Goal: Task Accomplishment & Management: Complete application form

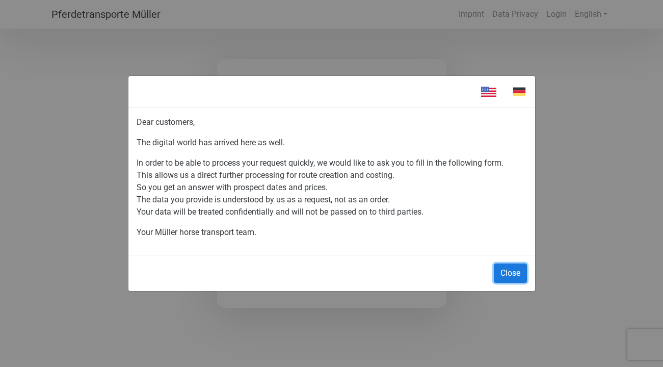
click at [512, 271] on button "Close" at bounding box center [510, 272] width 33 height 19
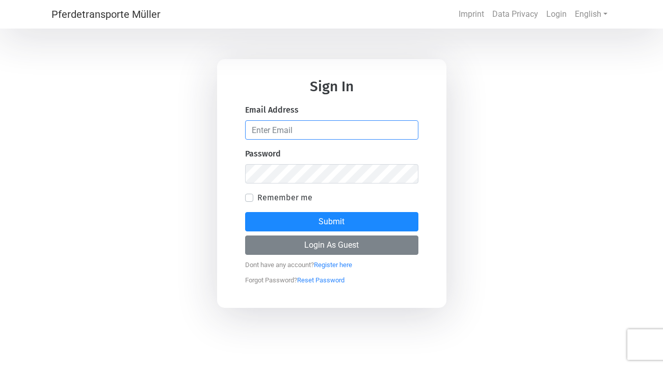
click at [346, 124] on input "email" at bounding box center [331, 129] width 173 height 19
type input "[PERSON_NAME][EMAIL_ADDRESS][DOMAIN_NAME]"
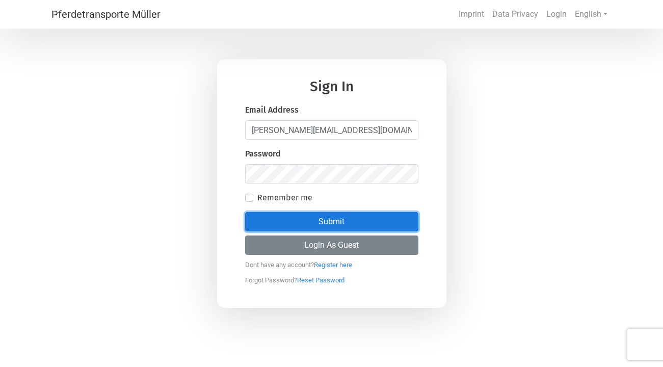
click at [346, 219] on button "Submit" at bounding box center [331, 221] width 173 height 19
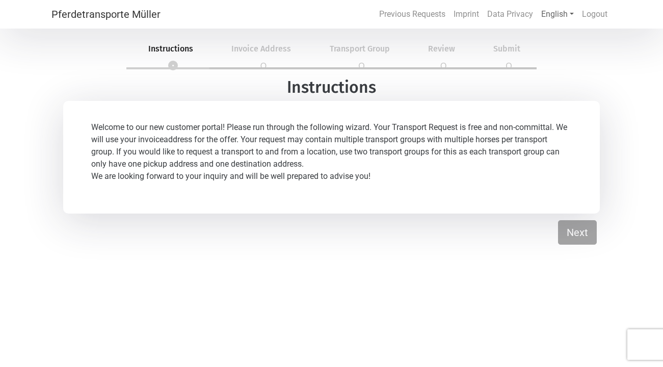
click at [559, 18] on link "English" at bounding box center [557, 14] width 41 height 20
click at [553, 64] on link "German" at bounding box center [578, 60] width 81 height 20
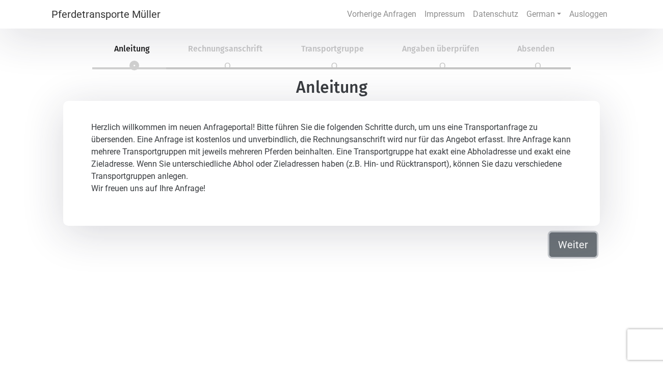
click at [562, 237] on button "Weiter" at bounding box center [572, 244] width 47 height 24
select select "Ms."
select select "DE"
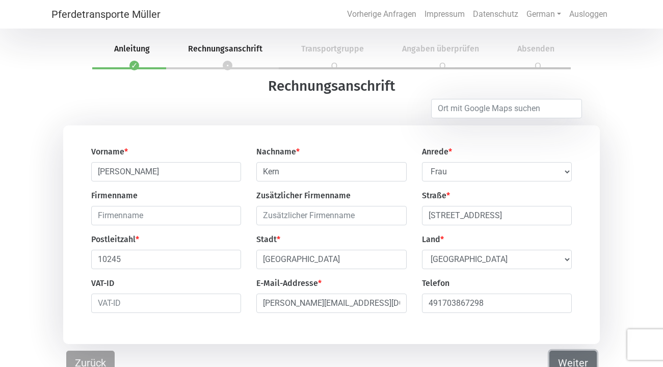
scroll to position [9, 0]
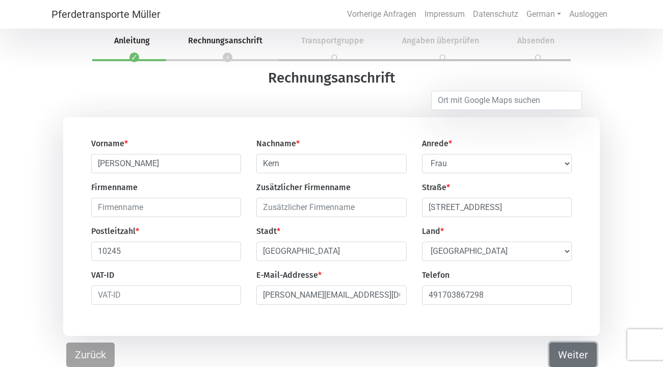
click at [559, 348] on button "Weiter" at bounding box center [572, 354] width 47 height 24
select select "DE"
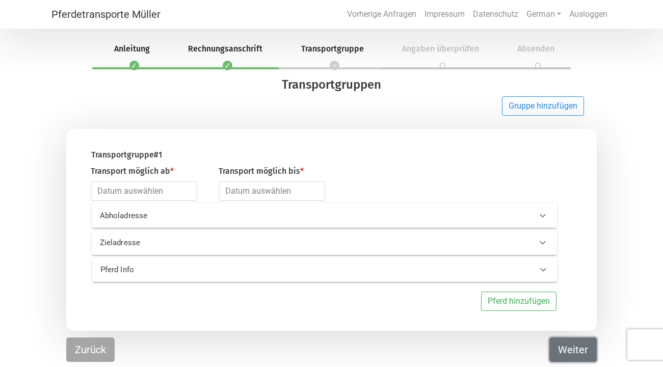
scroll to position [0, 0]
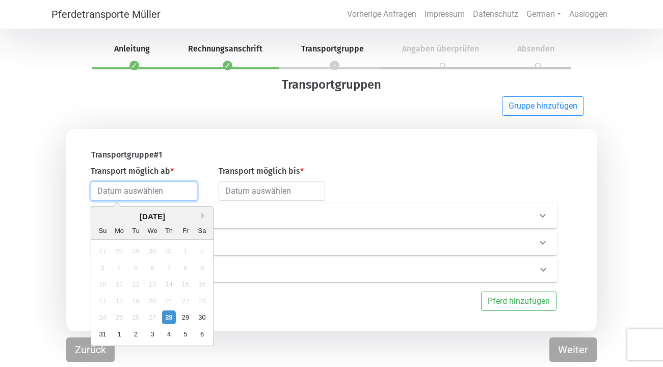
click at [158, 183] on input "text" at bounding box center [144, 190] width 107 height 19
click at [102, 336] on div "31" at bounding box center [103, 334] width 14 height 14
type input "[DATE]"
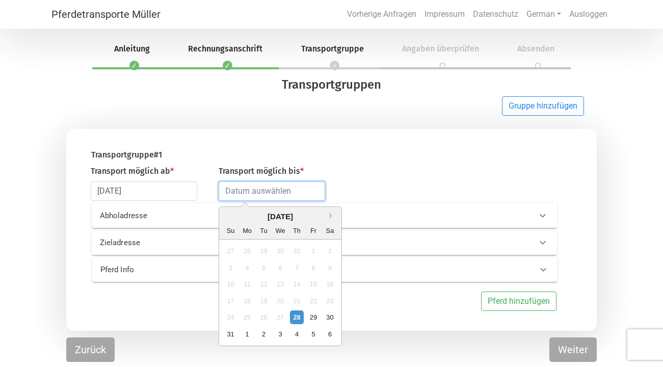
click at [289, 196] on input "text" at bounding box center [272, 190] width 107 height 19
click at [330, 215] on button "Next Month" at bounding box center [332, 215] width 7 height 7
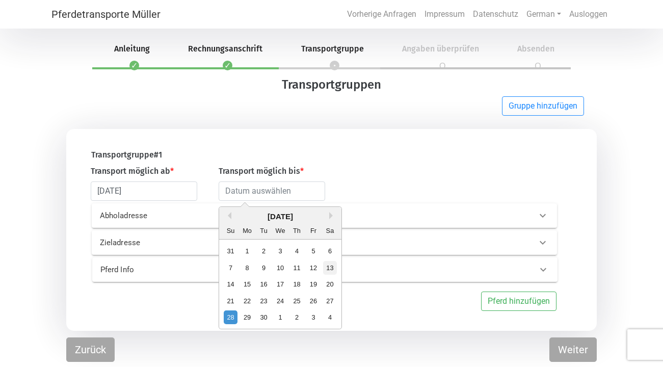
click at [332, 271] on div "13" at bounding box center [330, 267] width 14 height 14
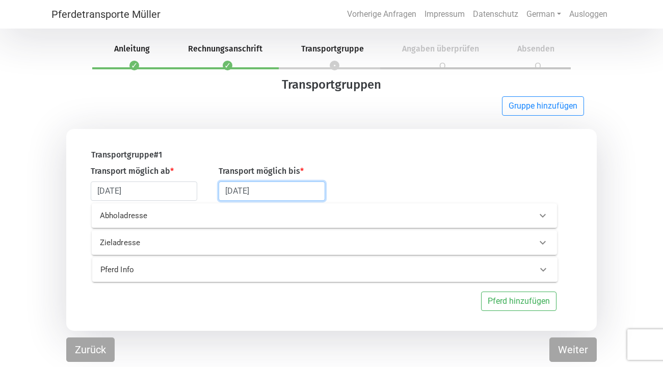
click at [299, 189] on input "[DATE]" at bounding box center [272, 190] width 107 height 19
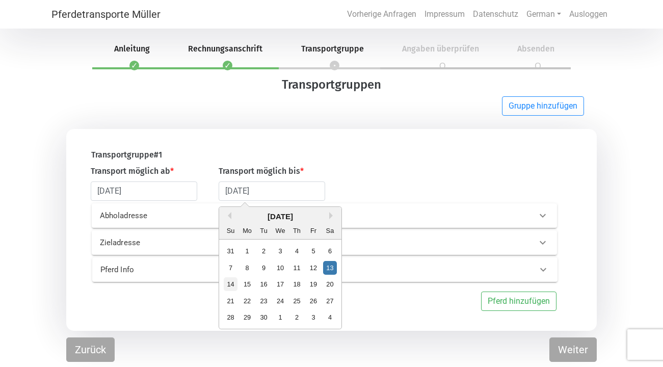
click at [233, 281] on div "14" at bounding box center [231, 284] width 14 height 14
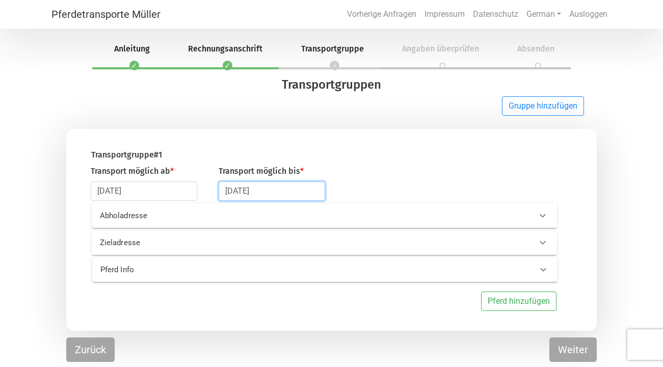
click at [281, 193] on input "[DATE]" at bounding box center [272, 190] width 107 height 19
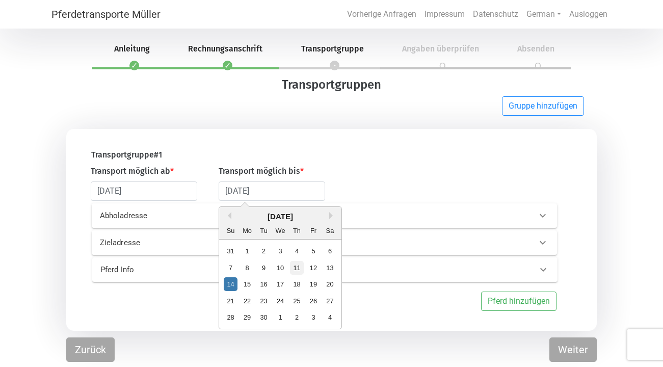
click at [297, 268] on div "11" at bounding box center [297, 267] width 14 height 14
type input "[DATE]"
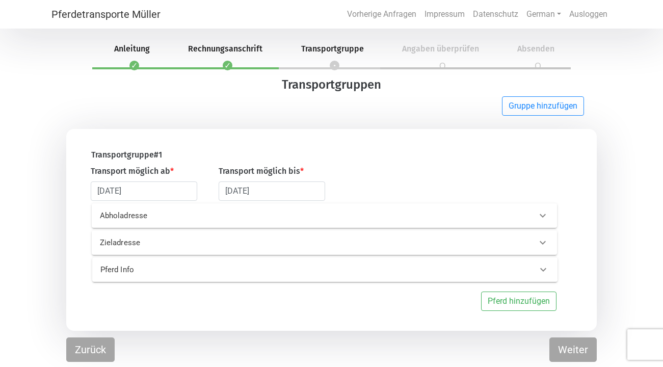
click at [543, 221] on icon at bounding box center [543, 215] width 12 height 12
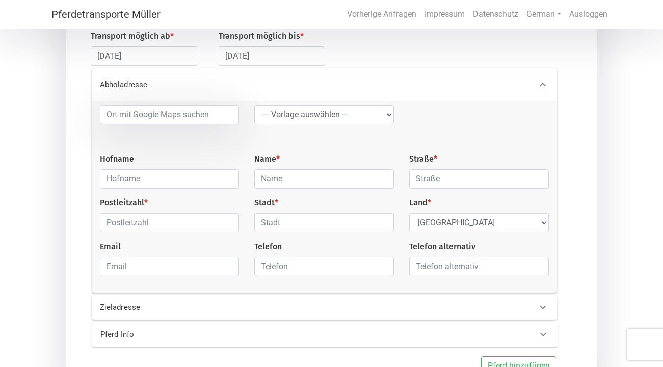
scroll to position [142, 0]
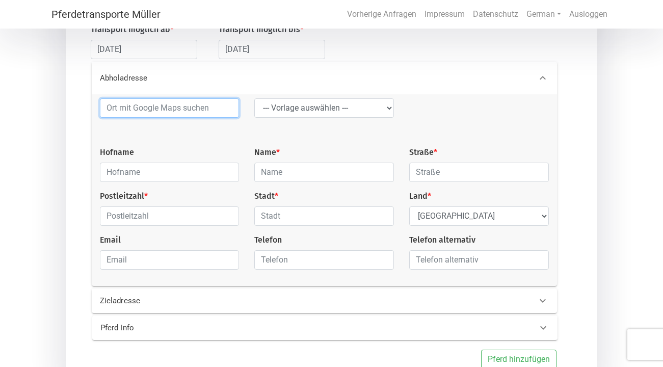
click at [143, 110] on input at bounding box center [170, 107] width 140 height 19
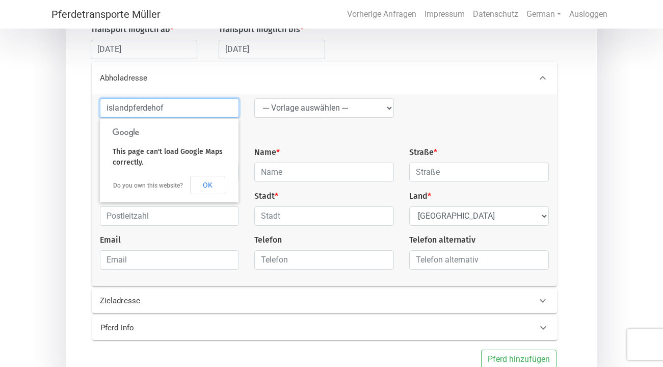
click at [109, 108] on input "islandpferdehof" at bounding box center [170, 107] width 140 height 19
click at [177, 105] on input "Islandpferdehof" at bounding box center [170, 107] width 140 height 19
type input "Islandpferdehof Heppni Hestur"
click at [220, 185] on button "OK" at bounding box center [207, 185] width 35 height 18
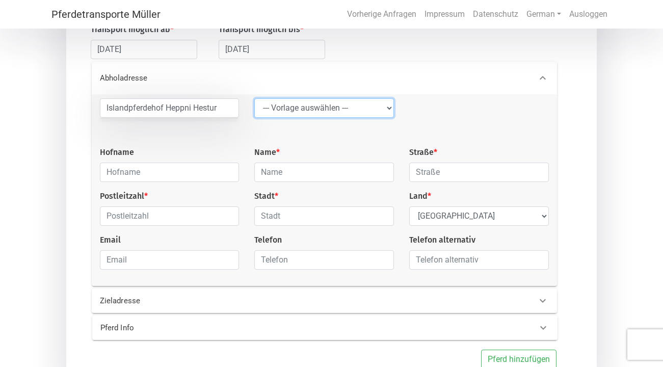
click at [389, 107] on select "--- Vorlage auswählen --- LGG" at bounding box center [324, 107] width 140 height 19
click at [381, 110] on select "--- Vorlage auswählen --- LGG" at bounding box center [324, 107] width 140 height 19
select select "LGG"
type input "Flughafen"
type input "Rue de l’Aéroport"
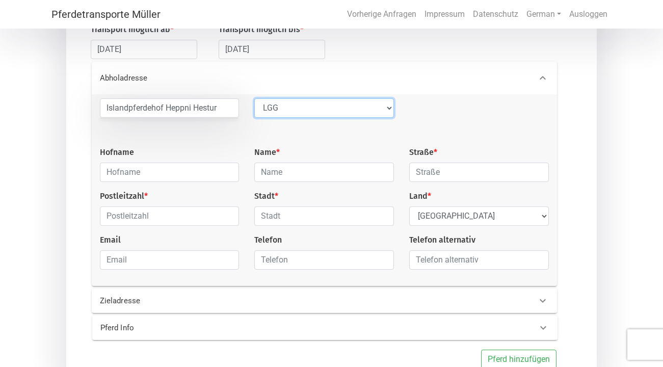
type input "4460"
type input "Grâce-Hollogne"
select select "BE"
click at [386, 112] on select "--- Vorlage auswählen --- LGG" at bounding box center [324, 107] width 140 height 19
select select
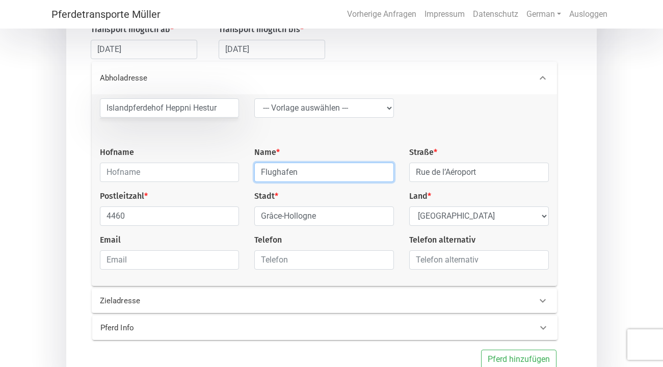
click at [316, 177] on input "Flughafen" at bounding box center [324, 172] width 140 height 19
drag, startPoint x: 318, startPoint y: 174, endPoint x: 235, endPoint y: 174, distance: 83.1
click at [235, 174] on div "Islandpferdehof [GEOGRAPHIC_DATA] --- Vorlage auswählen --- LGG Hofname Name * …" at bounding box center [324, 187] width 464 height 179
type input "[PERSON_NAME]"
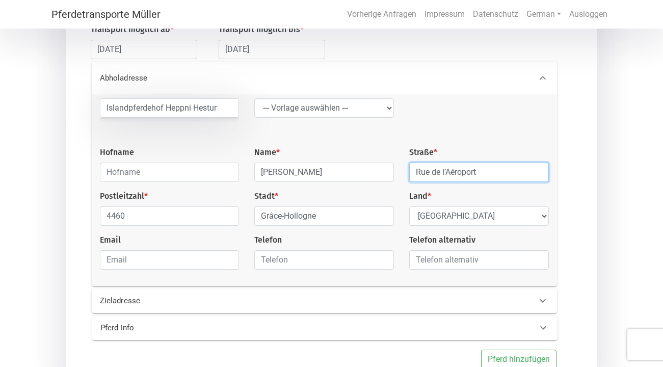
drag, startPoint x: 485, startPoint y: 172, endPoint x: 411, endPoint y: 165, distance: 74.2
click at [411, 165] on input "Rue de l’Aéroport" at bounding box center [479, 172] width 140 height 19
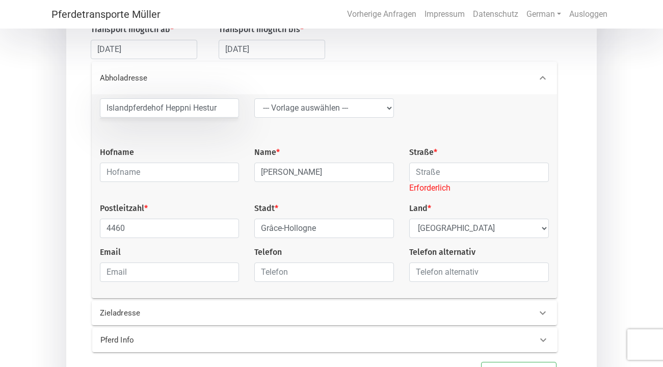
click at [529, 112] on div at bounding box center [479, 122] width 155 height 48
drag, startPoint x: 223, startPoint y: 109, endPoint x: 116, endPoint y: 95, distance: 108.3
click at [116, 95] on div "Islandpferdehof [GEOGRAPHIC_DATA] --- Vorlage auswählen --- LGG Hofname Name * …" at bounding box center [324, 196] width 465 height 204
click at [121, 172] on input "text" at bounding box center [170, 172] width 140 height 19
paste input "Islandpferdehof Heppni Hestur"
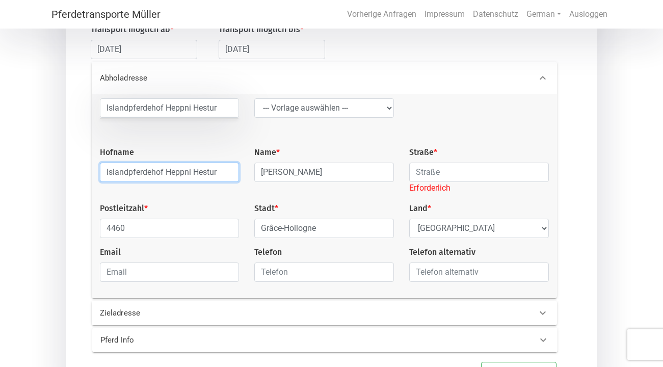
type input "Islandpferdehof Heppni Hestur"
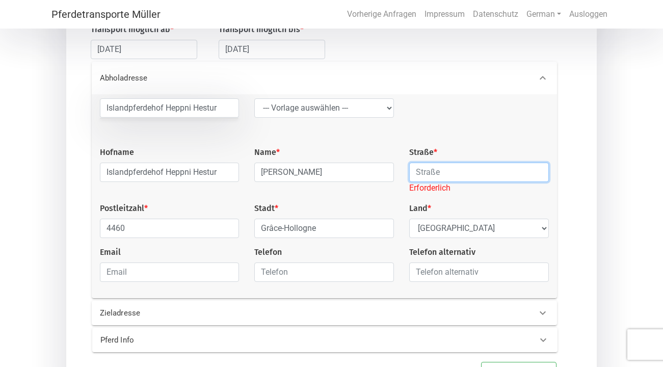
click at [437, 170] on input "text" at bounding box center [479, 172] width 140 height 19
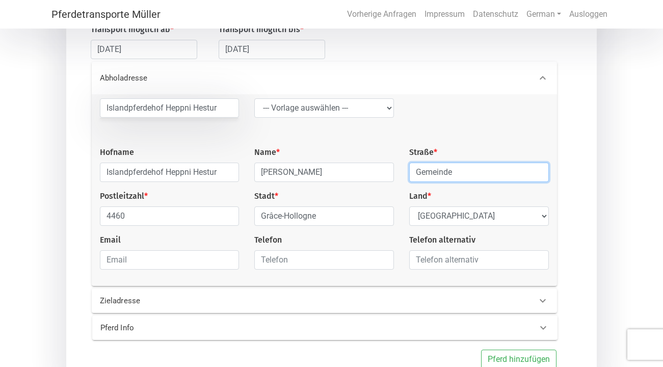
type input "Gemeinde"
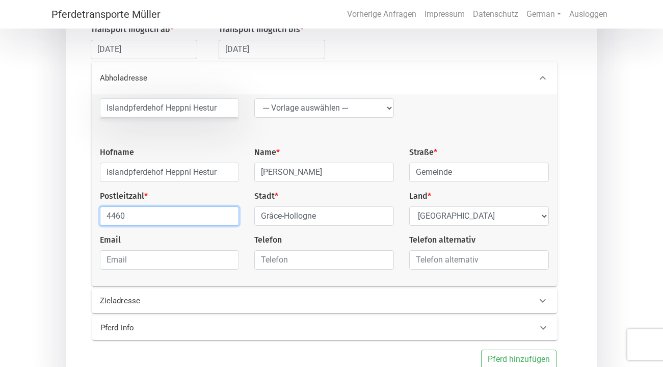
click at [184, 219] on input "4460" at bounding box center [170, 215] width 140 height 19
type input "4"
type input "8323"
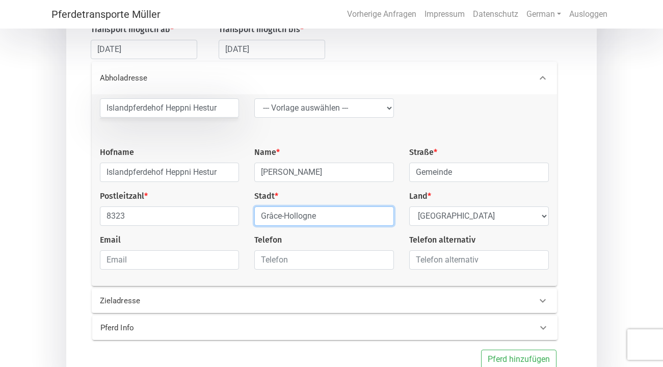
drag, startPoint x: 333, startPoint y: 217, endPoint x: 151, endPoint y: 205, distance: 182.3
click at [151, 205] on div "Islandpferdehof [GEOGRAPHIC_DATA] --- Vorlage auswählen --- LGG Hofname Islandp…" at bounding box center [324, 187] width 464 height 179
type input "Krumegg"
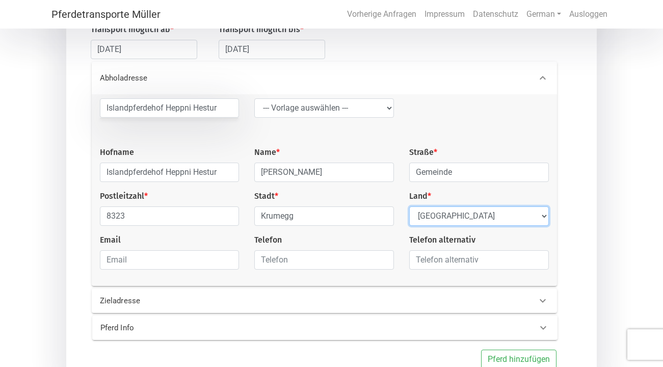
click at [468, 224] on select "Select Country [GEOGRAPHIC_DATA] [GEOGRAPHIC_DATA] [GEOGRAPHIC_DATA] [GEOGRAPHI…" at bounding box center [479, 215] width 140 height 19
select select "AT"
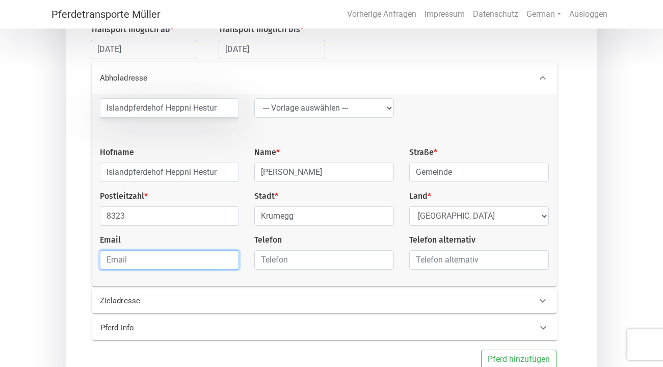
click at [140, 260] on input "email" at bounding box center [170, 259] width 140 height 19
type input "[PERSON_NAME][EMAIL_ADDRESS][DOMAIN_NAME]"
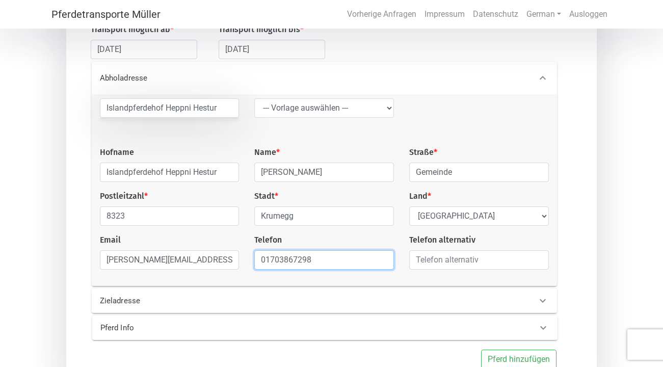
click at [263, 262] on input "01703867298" at bounding box center [324, 259] width 140 height 19
type input "[PHONE_NUMBER]"
click at [582, 247] on div "Transportgruppe # 1 Transport möglich ab * [DATE] Transport möglich bis * [DATE…" at bounding box center [331, 188] width 531 height 402
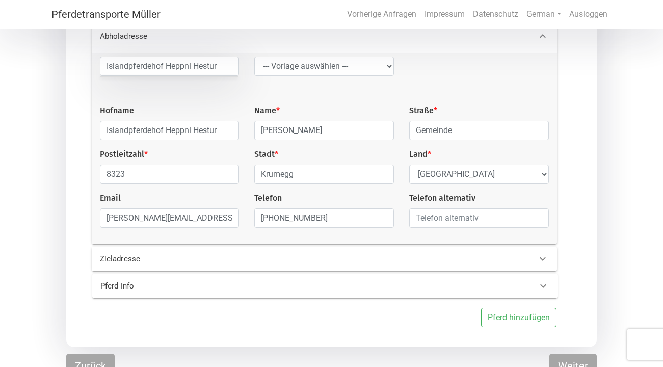
scroll to position [192, 0]
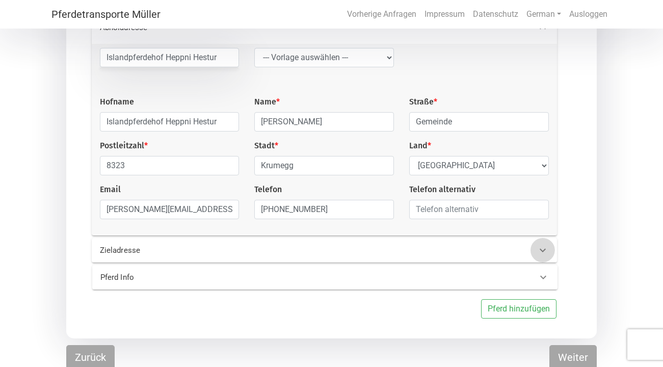
click at [548, 253] on icon at bounding box center [543, 250] width 12 height 12
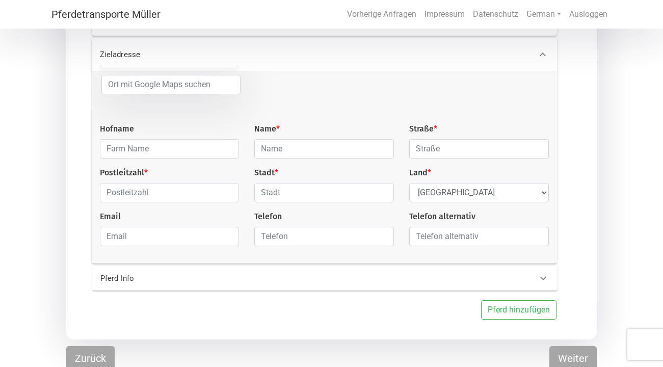
click at [548, 253] on div "Hofname Name * Straße * Postleitzahl * Stadt * Land * Select Country [GEOGRAPHI…" at bounding box center [324, 164] width 464 height 179
click at [134, 152] on input "text" at bounding box center [170, 148] width 140 height 19
type input "IZB"
click at [322, 155] on input "text" at bounding box center [324, 148] width 140 height 19
type input "[PERSON_NAME]"
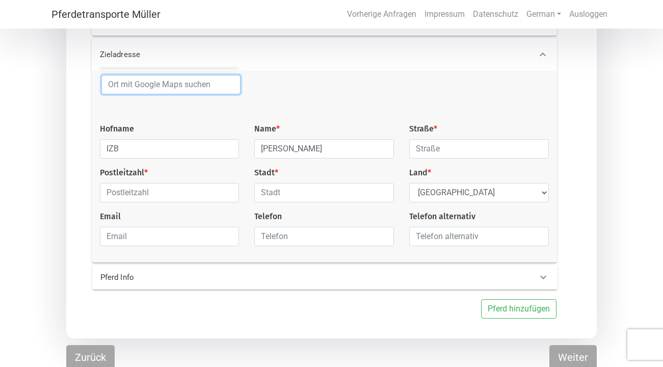
type input "Berlin Friedrichshain"
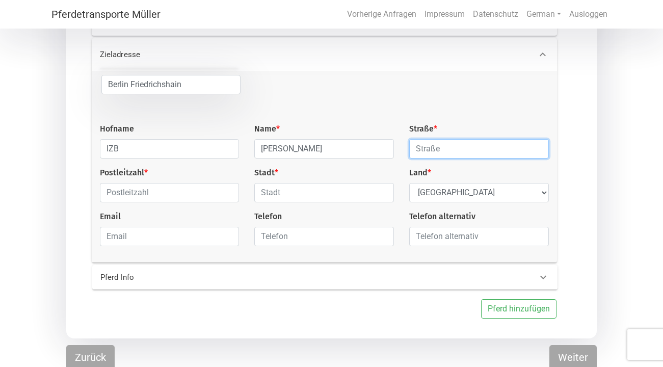
type input "[STREET_ADDRESS]"
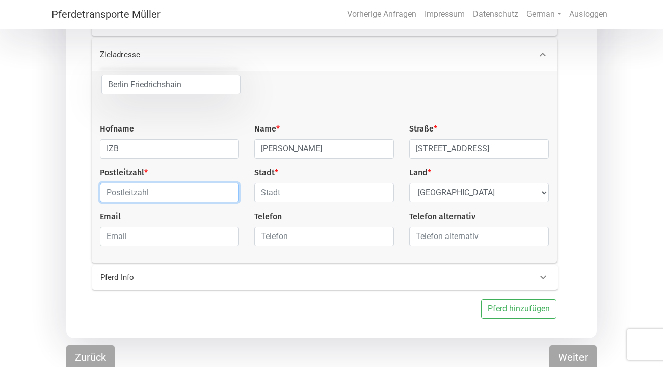
type input "10245"
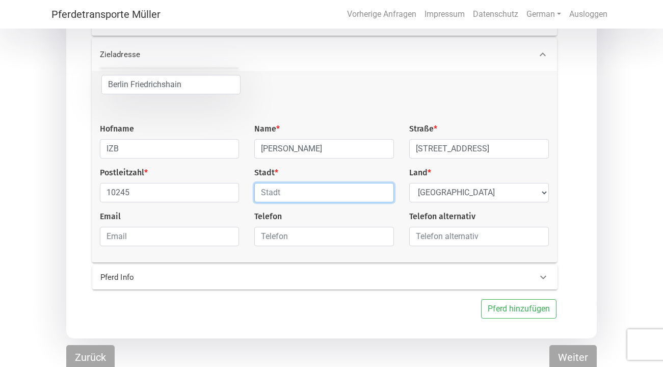
type input "Berlin Friedrichshain"
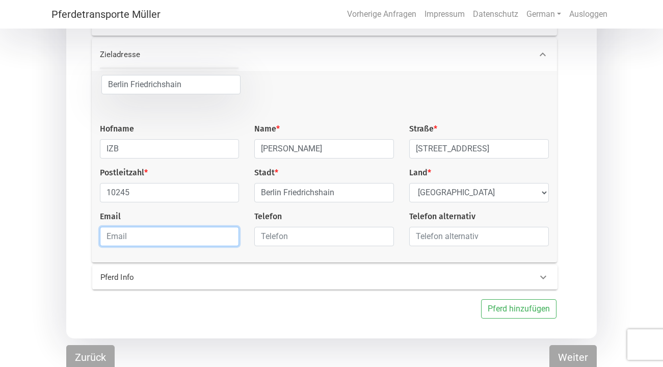
type input "[PERSON_NAME][EMAIL_ADDRESS][DOMAIN_NAME]"
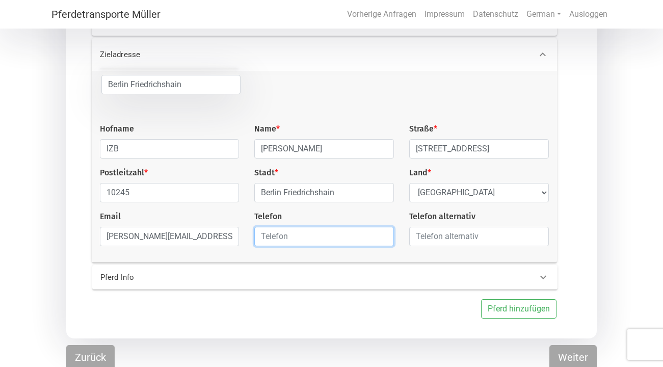
type input "01703867298"
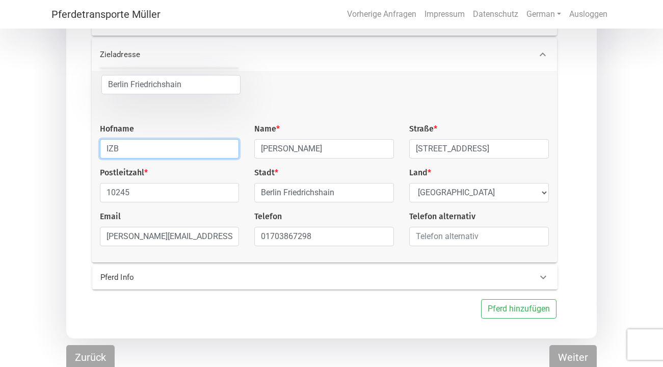
click at [213, 152] on input "IZB" at bounding box center [170, 148] width 140 height 19
type input "IZB ([PERSON_NAME])"
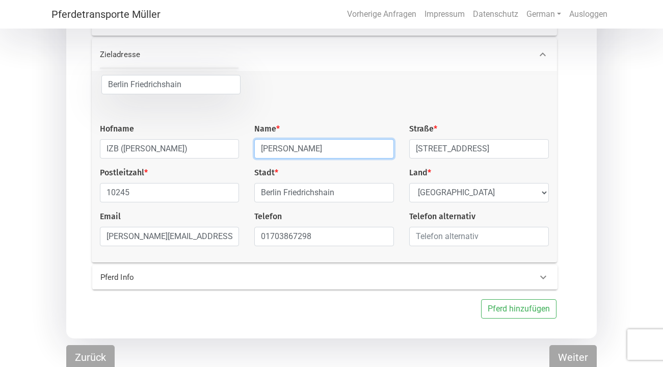
drag, startPoint x: 325, startPoint y: 149, endPoint x: 239, endPoint y: 147, distance: 86.1
click at [239, 147] on div "[GEOGRAPHIC_DATA] [GEOGRAPHIC_DATA] Hofname IZB ([PERSON_NAME]) Name * [PERSON_…" at bounding box center [324, 164] width 464 height 179
type input "[PERSON_NAME]"
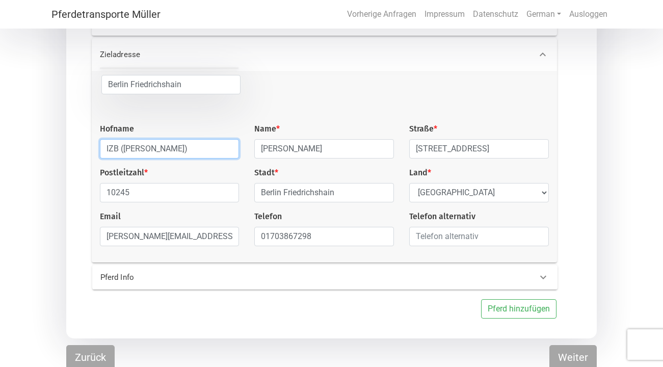
drag, startPoint x: 177, startPoint y: 151, endPoint x: 122, endPoint y: 148, distance: 55.6
click at [122, 148] on input "IZB ([PERSON_NAME])" at bounding box center [170, 148] width 140 height 19
type input "IZB"
click at [574, 189] on div "Zieladresse [GEOGRAPHIC_DATA] [GEOGRAPHIC_DATA] Hofname IZB Name * [PERSON_NAME…" at bounding box center [326, 150] width 500 height 224
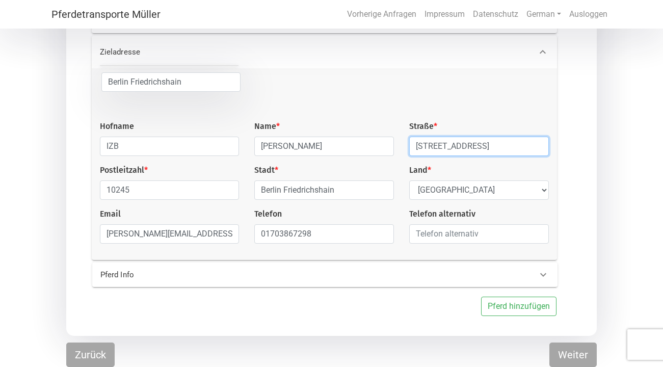
drag, startPoint x: 505, startPoint y: 148, endPoint x: 408, endPoint y: 144, distance: 97.4
click at [408, 144] on div "Straße * [STREET_ADDRESS]" at bounding box center [479, 138] width 155 height 36
type input "[STREET_ADDRESS]"
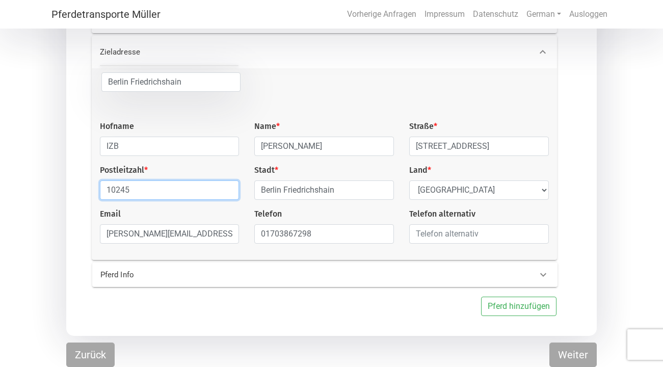
click at [156, 187] on input "10245" at bounding box center [170, 189] width 140 height 19
type input "10318"
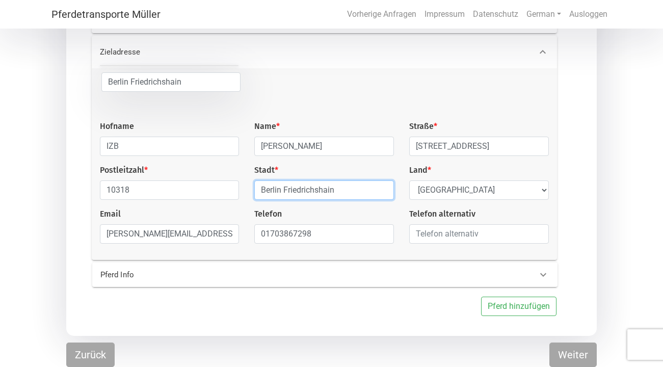
click at [342, 189] on input "Berlin Friedrichshain" at bounding box center [324, 189] width 140 height 19
type input "[GEOGRAPHIC_DATA]"
click at [603, 207] on div "Transportgruppe # 1 Transport möglich ab * [DATE] Transport möglich bis * [DATE…" at bounding box center [331, 135] width 663 height 402
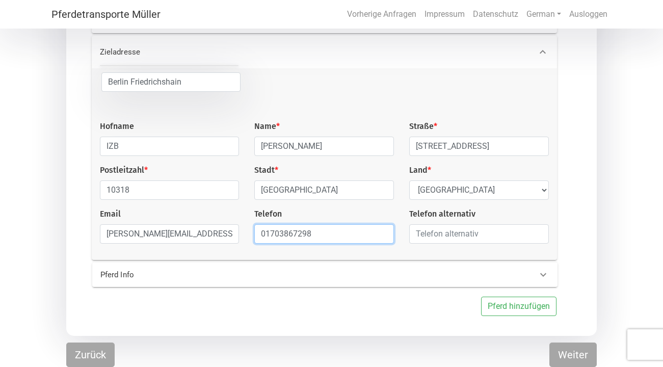
click at [268, 235] on input "01703867298" at bounding box center [324, 233] width 140 height 19
type input "[PHONE_NUMBER]"
click at [596, 217] on div "Transportgruppe # 1 Transport möglich ab * [DATE] Transport möglich bis * [DATE…" at bounding box center [331, 135] width 531 height 402
click at [542, 275] on icon at bounding box center [543, 275] width 6 height 4
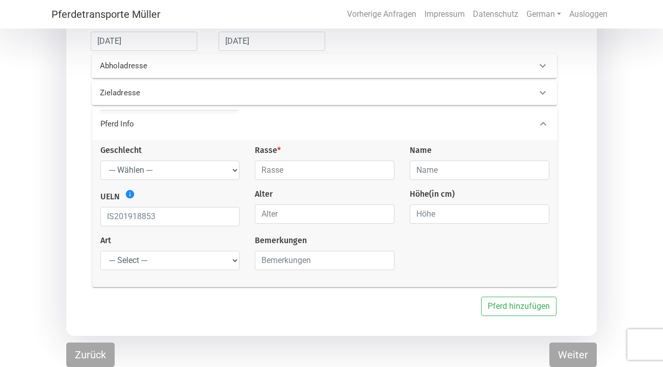
scroll to position [151, 0]
click at [228, 168] on select "--- Wählen --- Hengst Wallach Stute" at bounding box center [170, 170] width 140 height 19
select select "mare"
click at [282, 169] on input "text" at bounding box center [325, 170] width 140 height 19
type input "Islandpferd"
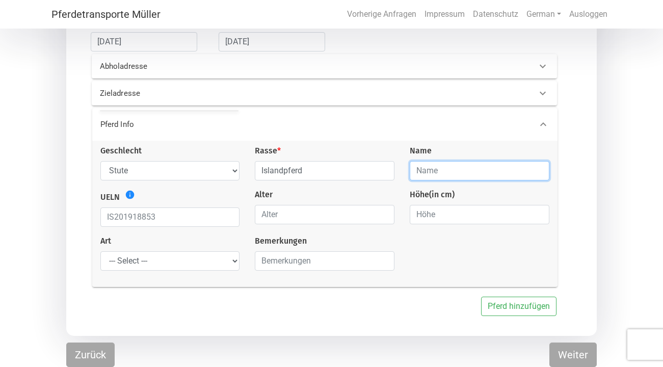
click at [478, 173] on input "text" at bounding box center [480, 170] width 140 height 19
type input "Thyda"
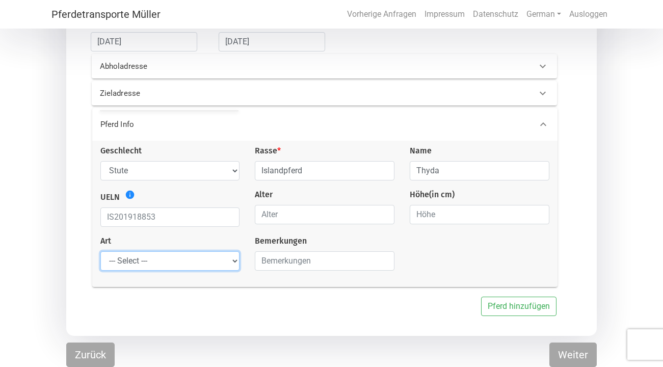
click at [233, 260] on select "--- Select --- Problempferd Reitpferd Rohes Pferd Fohlen" at bounding box center [170, 260] width 140 height 19
select select "saddle_horse"
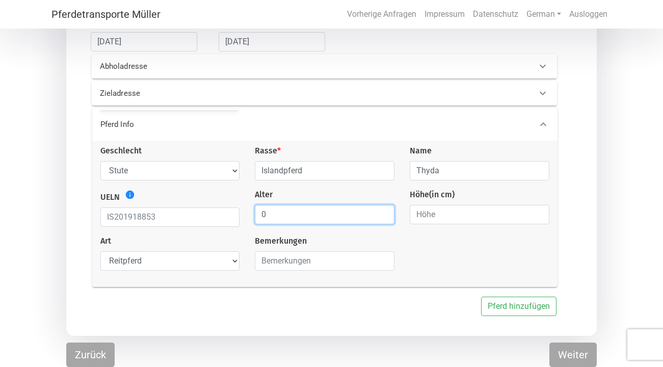
click at [385, 217] on input "0" at bounding box center [325, 214] width 140 height 19
click at [385, 210] on input "1" at bounding box center [325, 214] width 140 height 19
click at [385, 210] on input "2" at bounding box center [325, 214] width 140 height 19
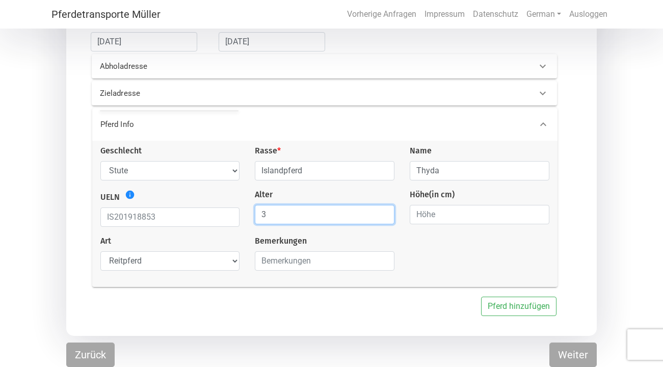
click at [385, 211] on input "3" at bounding box center [325, 214] width 140 height 19
click at [385, 211] on input "4" at bounding box center [325, 214] width 140 height 19
click at [385, 211] on input "5" at bounding box center [325, 214] width 140 height 19
type input "6"
click at [385, 211] on input "6" at bounding box center [325, 214] width 140 height 19
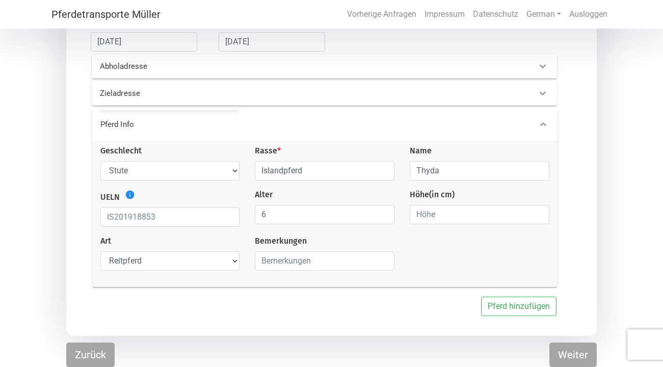
click at [436, 272] on div "Geschlecht --- Wählen --- Hengst Wallach Stute Rasse * Islandpferd Name Thyda U…" at bounding box center [325, 212] width 464 height 134
click at [445, 217] on input "number" at bounding box center [480, 214] width 140 height 19
type input "140"
click at [439, 246] on div "Geschlecht --- Wählen --- Hengst Wallach Stute Rasse * Islandpferd Name Thyda U…" at bounding box center [325, 212] width 464 height 134
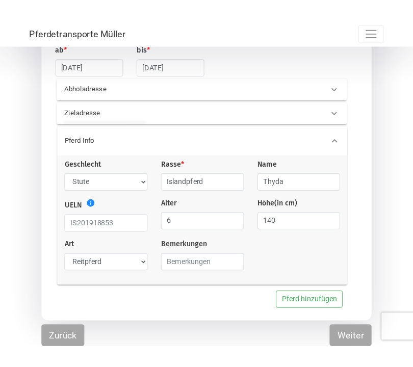
scroll to position [175, 0]
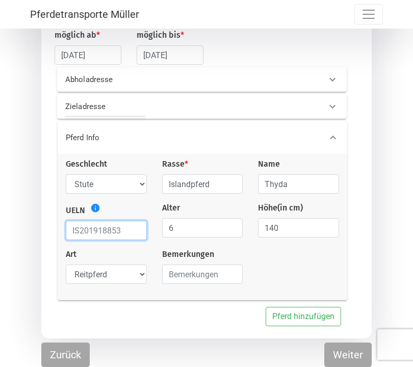
click at [111, 223] on input "text" at bounding box center [106, 230] width 81 height 19
type input "040010019204052"
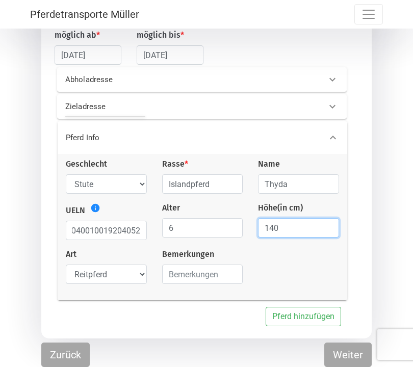
click at [316, 265] on div "Geschlecht --- Wählen --- Hengst Wallach Stute Rasse * Islandpferd Name Thyda U…" at bounding box center [202, 225] width 288 height 134
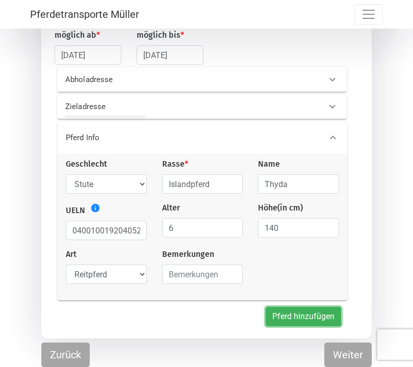
click at [276, 312] on button "Pferd hinzufügen" at bounding box center [303, 316] width 75 height 19
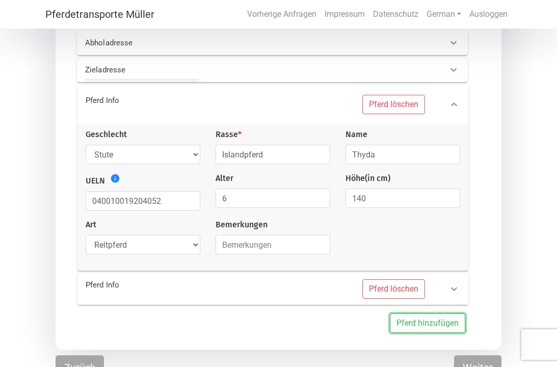
scroll to position [181, 0]
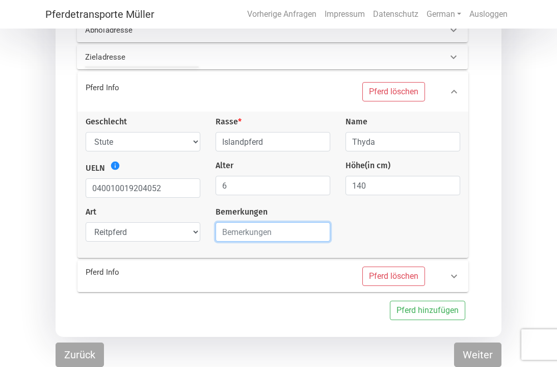
click at [254, 234] on input "text" at bounding box center [273, 231] width 115 height 19
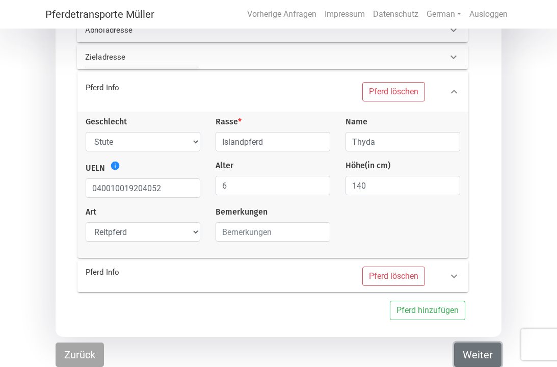
click at [482, 356] on button "Weiter" at bounding box center [477, 354] width 47 height 24
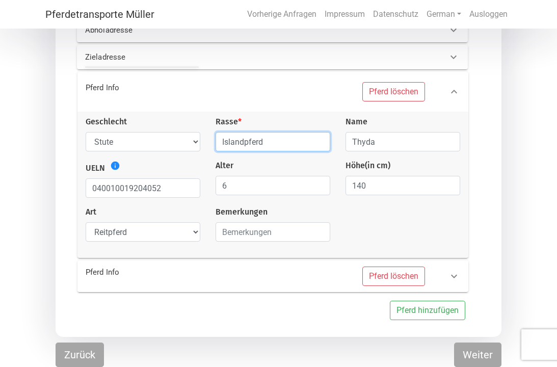
click at [292, 138] on input "Islandpferd" at bounding box center [273, 141] width 115 height 19
click at [469, 150] on div "Pferd Info Pferd löschen Geschlecht --- Wählen --- Hengst Wallach Stute Rasse *…" at bounding box center [275, 163] width 420 height 189
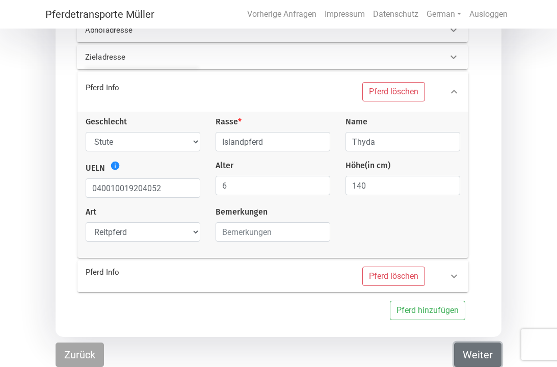
click at [471, 350] on button "Weiter" at bounding box center [477, 354] width 47 height 24
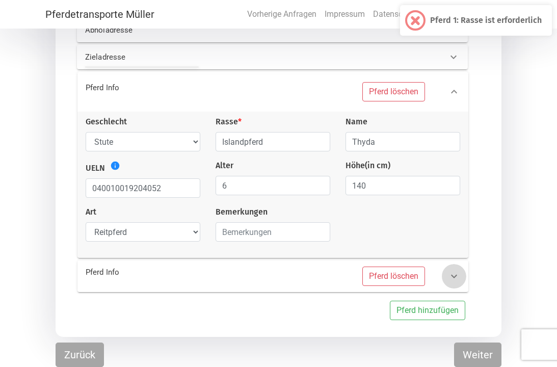
click at [453, 274] on icon at bounding box center [454, 276] width 12 height 12
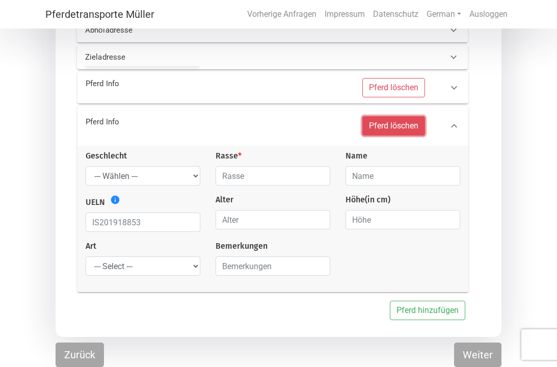
click at [406, 131] on button "Pferd löschen" at bounding box center [393, 125] width 63 height 19
select select
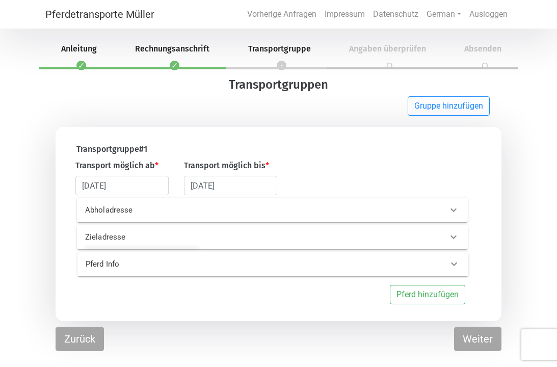
scroll to position [0, 0]
click at [418, 257] on 0 "Pferd Info" at bounding box center [272, 264] width 391 height 24
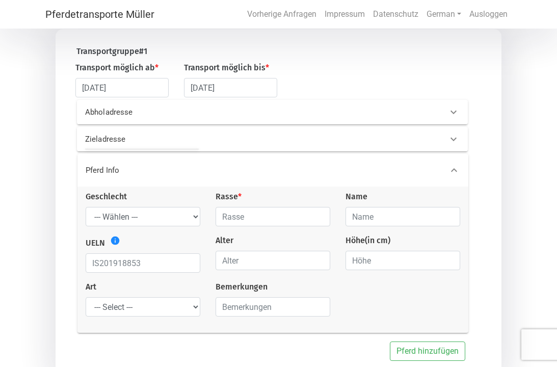
scroll to position [75, 0]
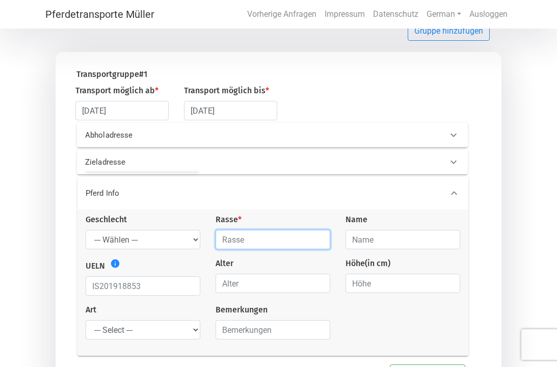
click at [269, 245] on input "text" at bounding box center [273, 239] width 115 height 19
type input "Islandpferd"
click at [279, 201] on 0 "Pferd Info" at bounding box center [272, 193] width 391 height 33
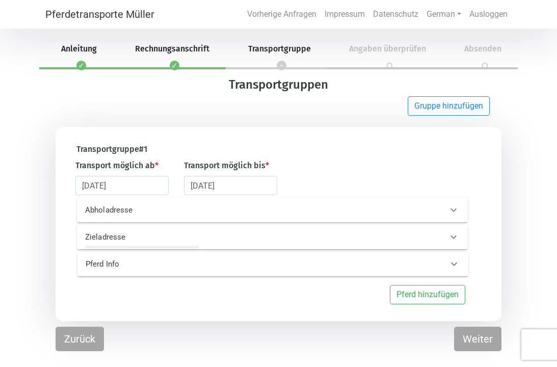
scroll to position [0, 0]
click at [224, 264] on p "Pferd Info" at bounding box center [167, 264] width 163 height 12
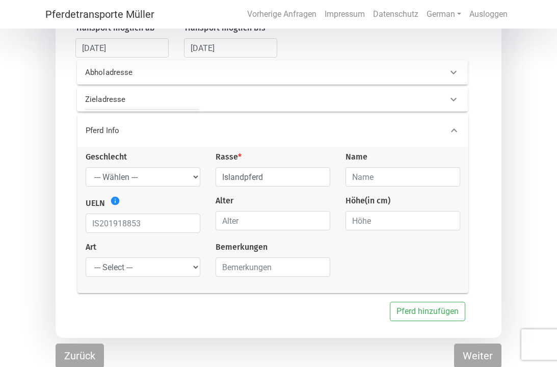
scroll to position [140, 0]
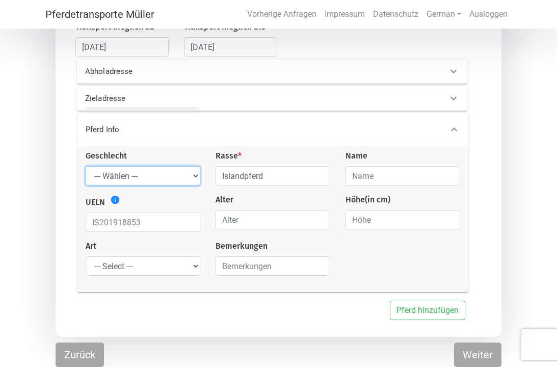
click at [170, 176] on select "--- Wählen --- Hengst Wallach Stute" at bounding box center [143, 175] width 115 height 19
select select "mare"
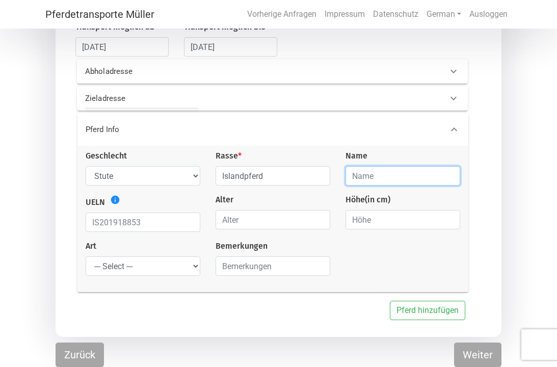
click at [396, 175] on input "text" at bounding box center [403, 175] width 115 height 19
type input "Thyda"
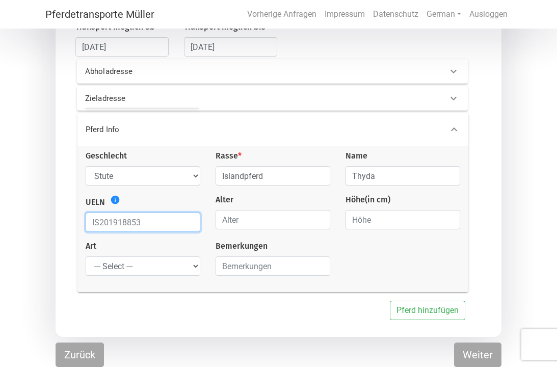
click at [112, 225] on input "text" at bounding box center [143, 222] width 115 height 19
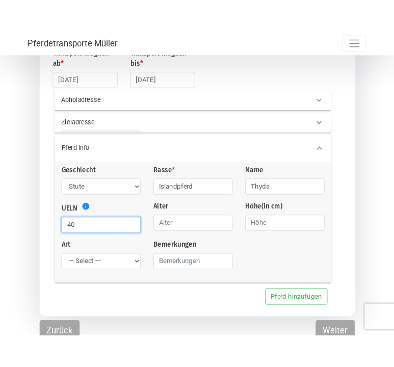
scroll to position [170, 0]
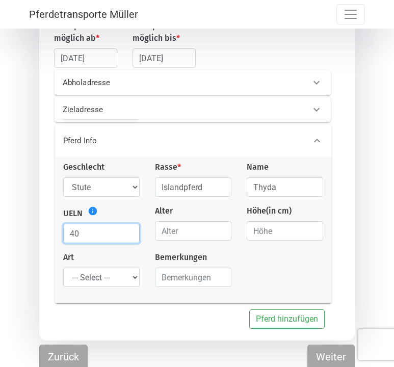
type input "4"
type input "040010019204052"
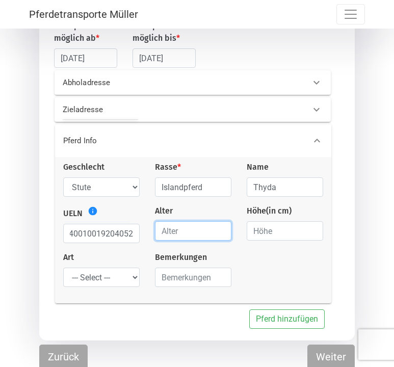
click at [157, 225] on input "number" at bounding box center [193, 230] width 76 height 19
click at [224, 229] on input "1" at bounding box center [193, 230] width 76 height 19
click at [224, 229] on input "2" at bounding box center [193, 230] width 76 height 19
click at [224, 229] on input "3" at bounding box center [193, 230] width 76 height 19
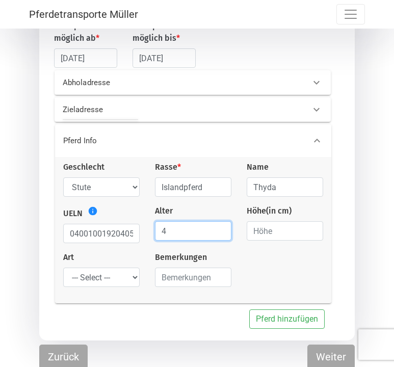
click at [224, 229] on input "4" at bounding box center [193, 230] width 76 height 19
click at [224, 229] on input "5" at bounding box center [193, 230] width 76 height 19
type input "6"
click at [224, 229] on input "6" at bounding box center [193, 230] width 76 height 19
click at [259, 251] on div "Geschlecht --- Wählen --- Hengst Wallach Stute Rasse * Islandpferd Name Thyda U…" at bounding box center [193, 228] width 275 height 134
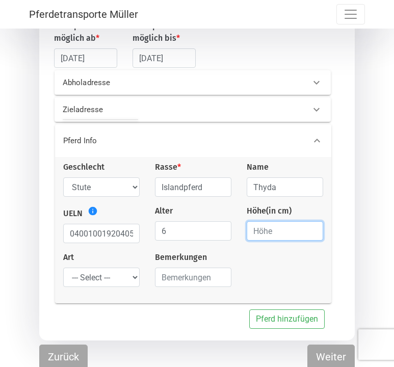
click at [270, 236] on input "number" at bounding box center [285, 230] width 76 height 19
click at [314, 231] on input "1" at bounding box center [285, 230] width 76 height 19
type input "2"
click at [314, 231] on input "2" at bounding box center [285, 230] width 76 height 19
type input "138"
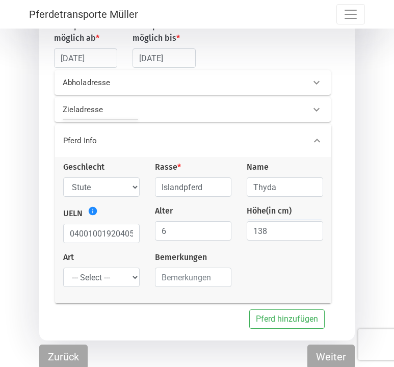
click at [305, 267] on div "Geschlecht --- Wählen --- Hengst Wallach Stute Rasse * Islandpferd Name Thyda U…" at bounding box center [193, 228] width 275 height 134
click at [128, 285] on select "--- Select --- Problempferd Reitpferd Rohes Pferd Fohlen" at bounding box center [101, 277] width 76 height 19
select select "saddle_horse"
click at [177, 284] on input "text" at bounding box center [193, 277] width 76 height 19
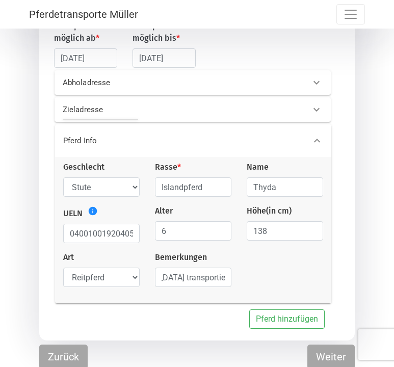
click at [334, 243] on div "Pferd Info Geschlecht --- Wählen --- Hengst Wallach Stute Rasse * Islandpferd N…" at bounding box center [194, 212] width 297 height 181
click at [226, 278] on input "Hallo, habe 2017 mit euch meinen Wallach von AT nach [GEOGRAPHIC_DATA] transpor…" at bounding box center [193, 277] width 76 height 19
click at [226, 281] on input "Hallo, habe 2017 mit euch meinen Wallach von AT nach [GEOGRAPHIC_DATA] transpor…" at bounding box center [193, 277] width 76 height 19
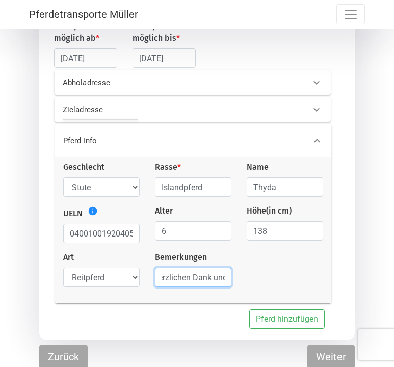
type input "Hallo, habe 2017 mit euch meinen Wallach von AT nach [GEOGRAPHIC_DATA] transpor…"
click at [335, 292] on div "Pferd Info Geschlecht --- Wählen --- Hengst Wallach Stute Rasse * Islandpferd N…" at bounding box center [194, 212] width 297 height 181
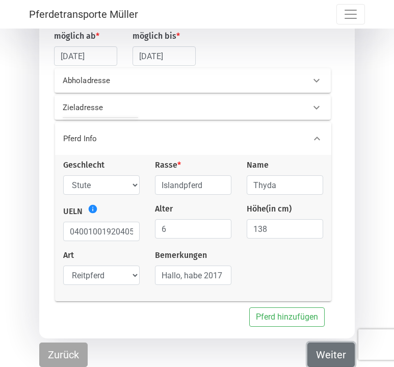
click at [328, 353] on button "Weiter" at bounding box center [330, 354] width 47 height 24
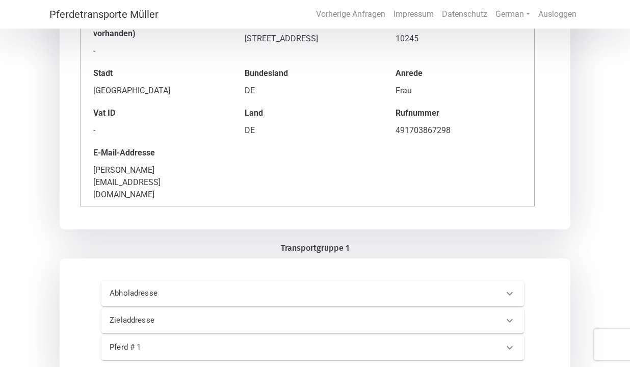
scroll to position [167, 0]
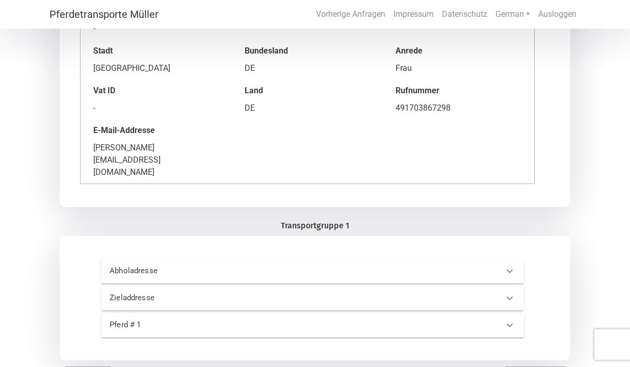
click at [506, 265] on icon at bounding box center [510, 271] width 12 height 12
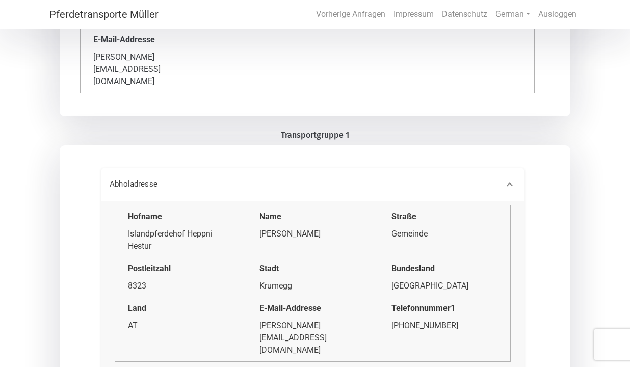
scroll to position [271, 0]
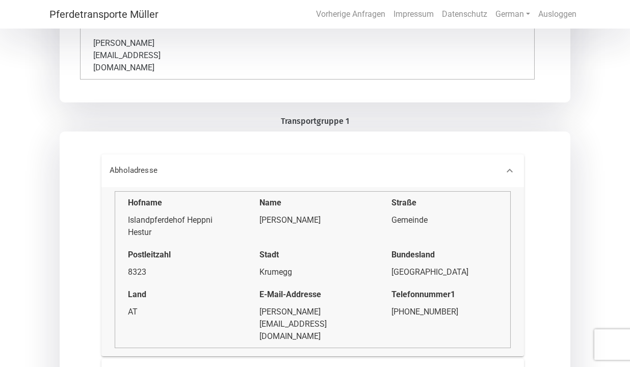
click at [455, 266] on div "[GEOGRAPHIC_DATA]" at bounding box center [444, 272] width 106 height 12
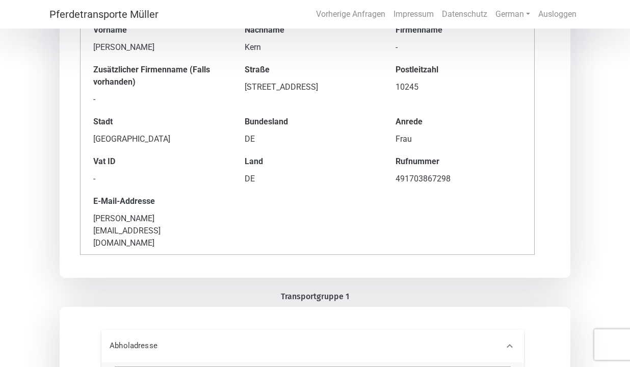
scroll to position [0, 0]
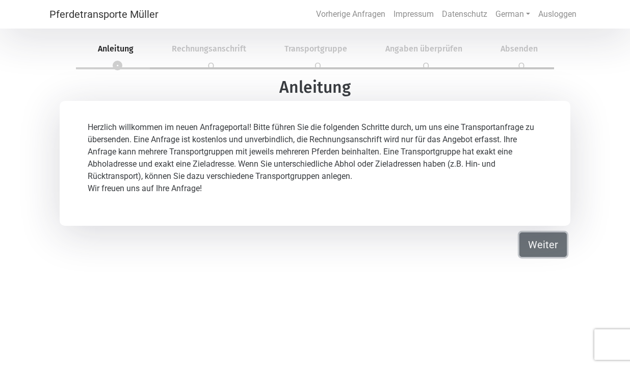
click at [548, 247] on button "Weiter" at bounding box center [542, 244] width 47 height 24
select select "Ms."
select select "DE"
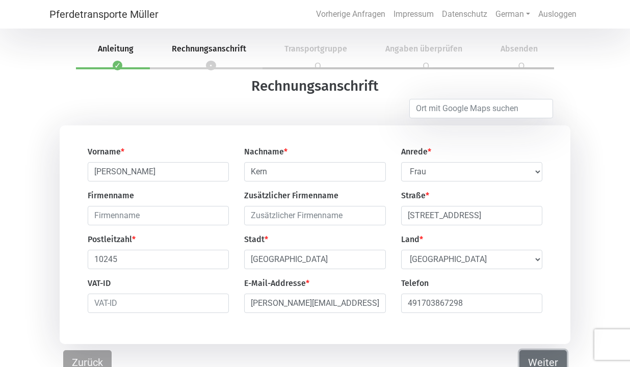
scroll to position [9, 0]
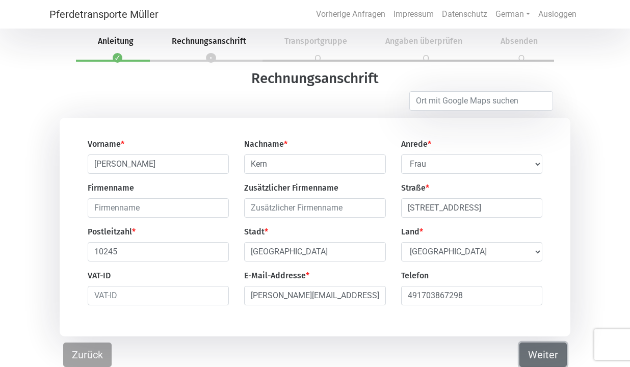
click at [542, 348] on button "Weiter" at bounding box center [542, 354] width 47 height 24
select select "DE"
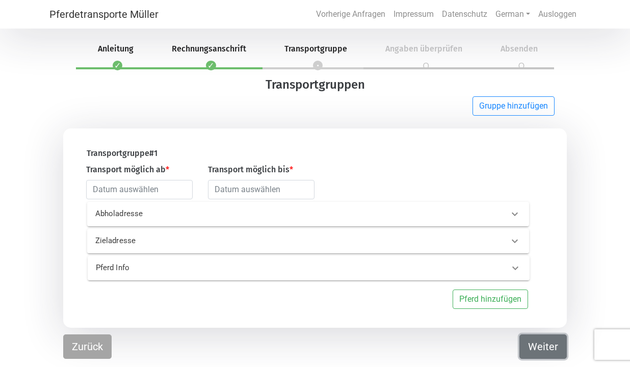
scroll to position [0, 0]
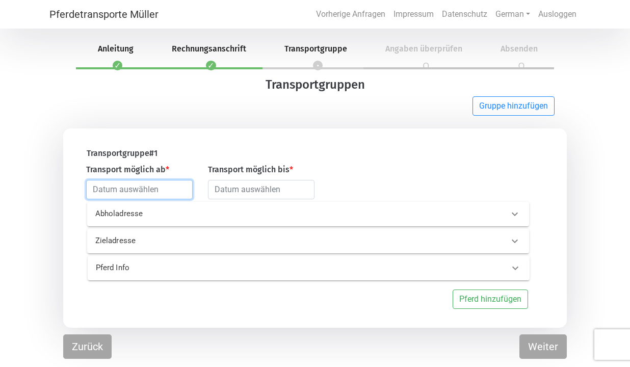
click at [140, 194] on input "text" at bounding box center [139, 189] width 107 height 19
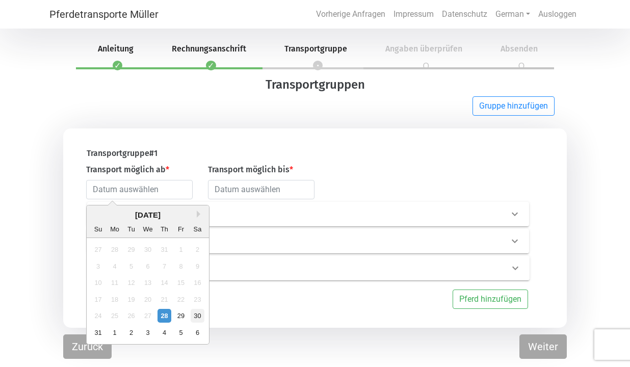
click at [199, 315] on div "30" at bounding box center [198, 316] width 14 height 14
type input "[DATE]"
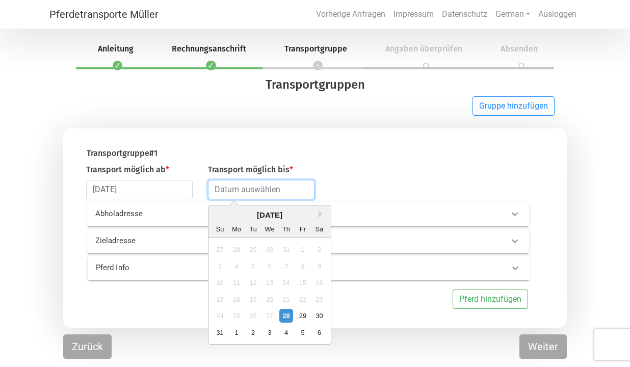
click at [211, 197] on input "text" at bounding box center [261, 189] width 107 height 19
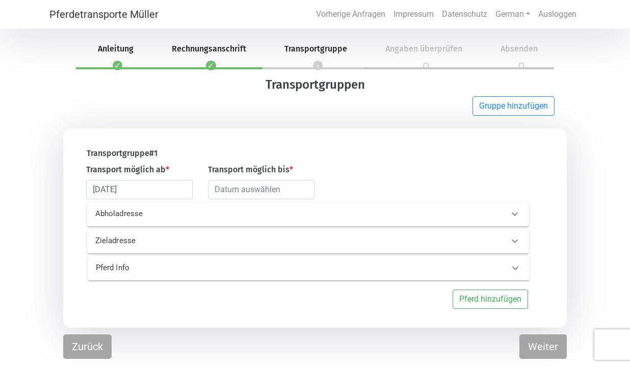
click at [355, 222] on div "Abholadresse" at bounding box center [308, 214] width 442 height 24
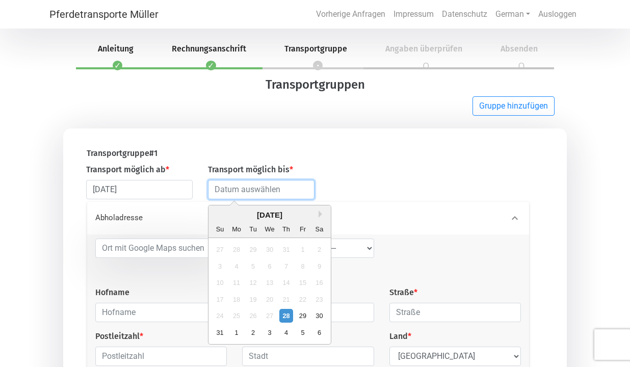
click at [290, 187] on input "text" at bounding box center [261, 189] width 107 height 19
click at [355, 206] on div "Abholadresse" at bounding box center [308, 218] width 442 height 33
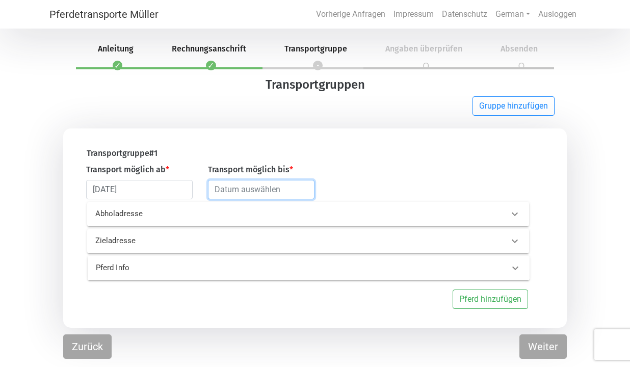
click at [292, 189] on input "text" at bounding box center [261, 189] width 107 height 19
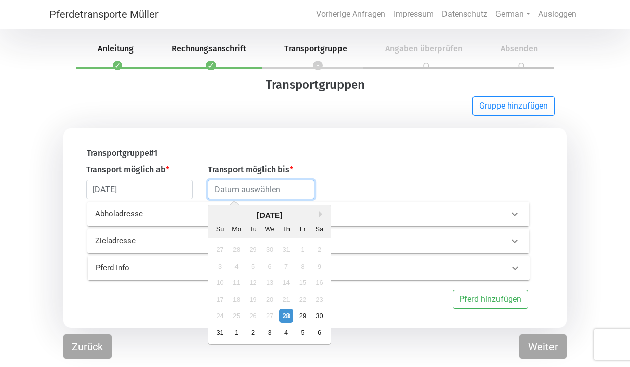
type input "[DATE]"
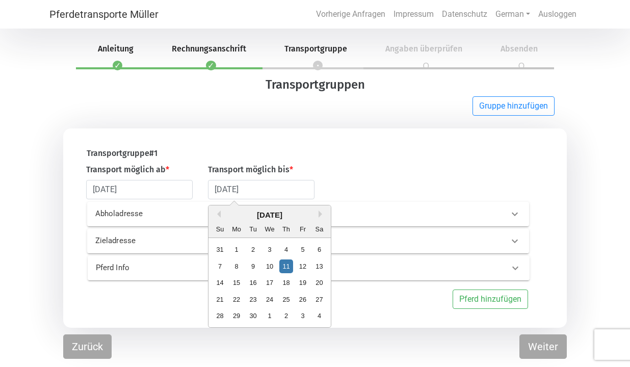
click at [361, 180] on div "Transport möglich ab * [DATE] Transport möglich bis * [DATE] Previous Month Nex…" at bounding box center [310, 182] width 462 height 36
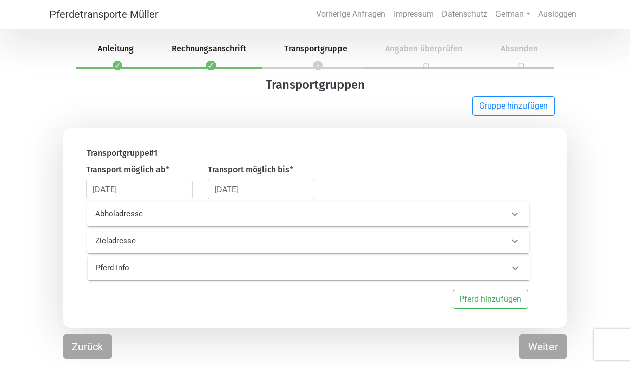
click at [339, 208] on div "Abholadresse" at bounding box center [291, 214] width 407 height 12
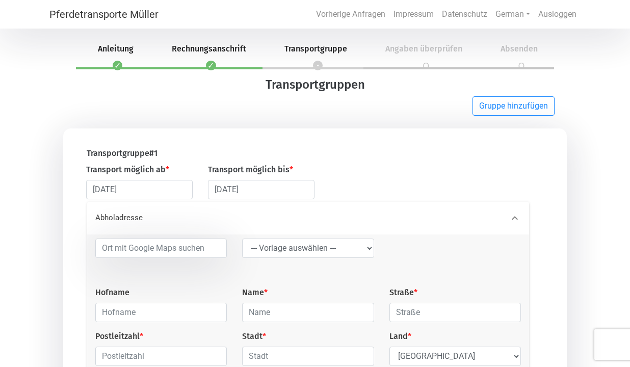
scroll to position [68, 0]
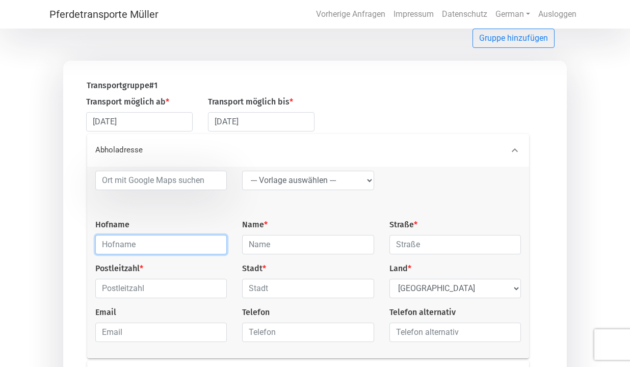
click at [170, 251] on input "text" at bounding box center [160, 244] width 131 height 19
type input "Islandpferdehof Heppni Hestur"
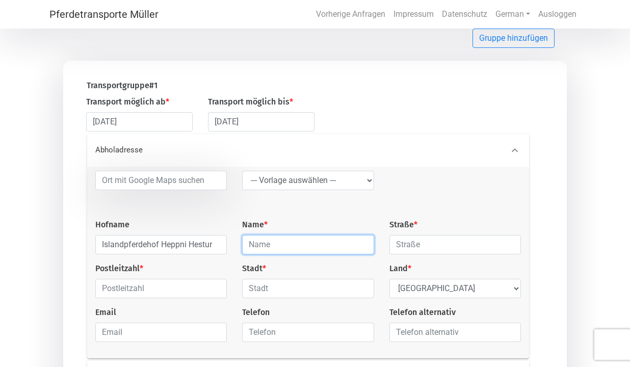
click at [266, 251] on input "text" at bounding box center [307, 244] width 131 height 19
type input "[PERSON_NAME]"
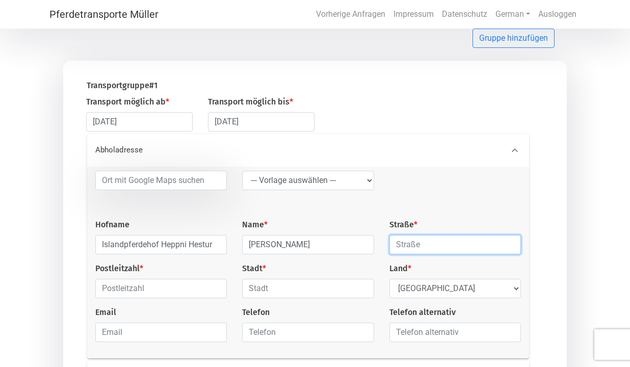
click at [405, 248] on input "text" at bounding box center [454, 244] width 131 height 19
click at [405, 248] on input "G" at bounding box center [454, 244] width 131 height 19
type input "Gemeinde"
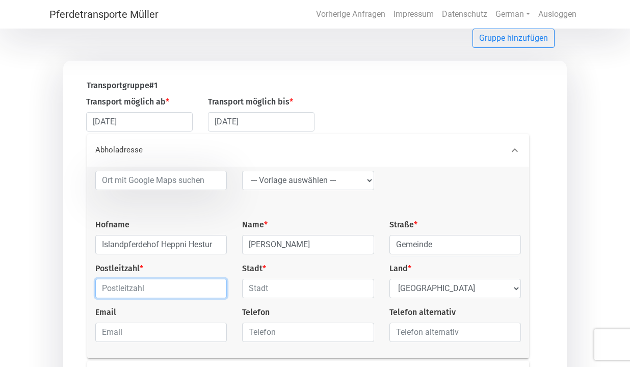
click at [221, 297] on input "text" at bounding box center [160, 288] width 131 height 19
type input "8323"
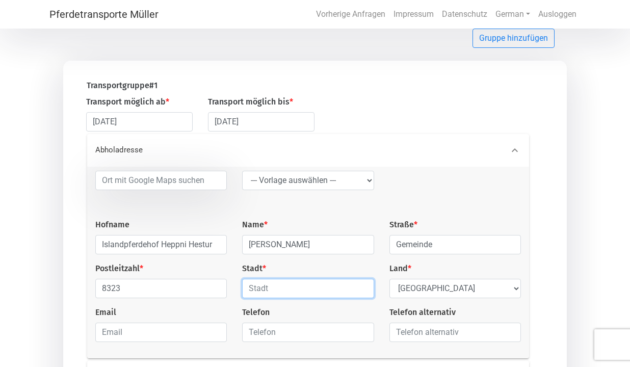
click at [314, 286] on input "text" at bounding box center [307, 288] width 131 height 19
type input "Krumegg"
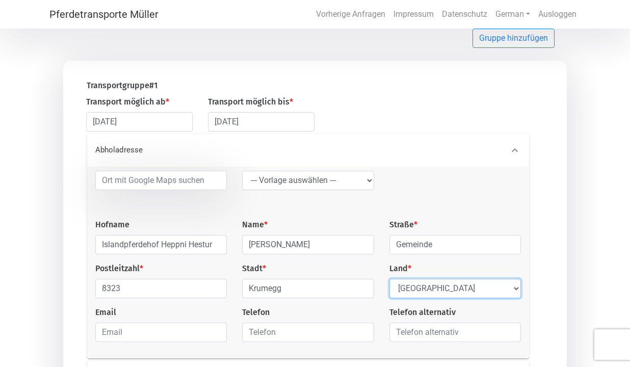
click at [411, 293] on select "Select Country [GEOGRAPHIC_DATA] [GEOGRAPHIC_DATA] [GEOGRAPHIC_DATA] [GEOGRAPHI…" at bounding box center [454, 288] width 131 height 19
click at [430, 287] on select "Select Country [GEOGRAPHIC_DATA] [GEOGRAPHIC_DATA] [GEOGRAPHIC_DATA] [GEOGRAPHI…" at bounding box center [454, 288] width 131 height 19
select select "AT"
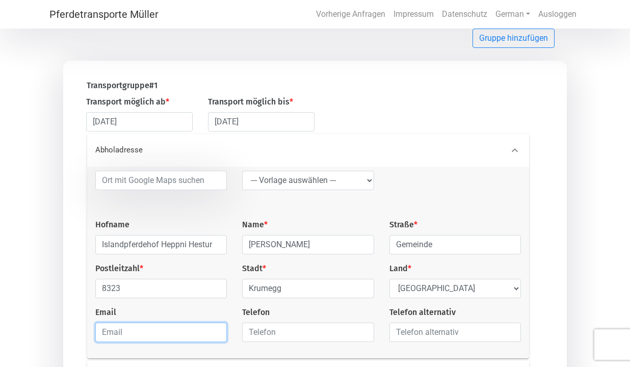
click at [163, 335] on input "email" at bounding box center [160, 332] width 131 height 19
type input "[PERSON_NAME][EMAIL_ADDRESS][DOMAIN_NAME]"
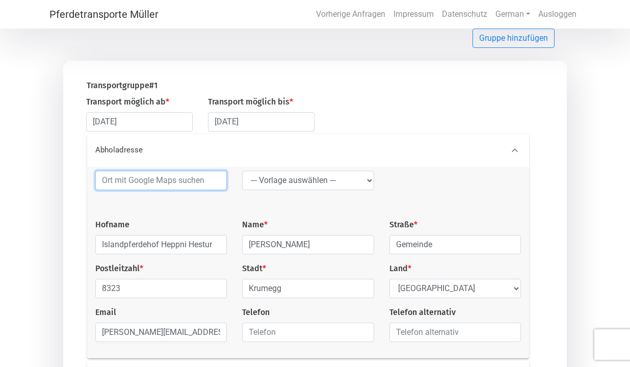
type input "Berlin Friedrichshain"
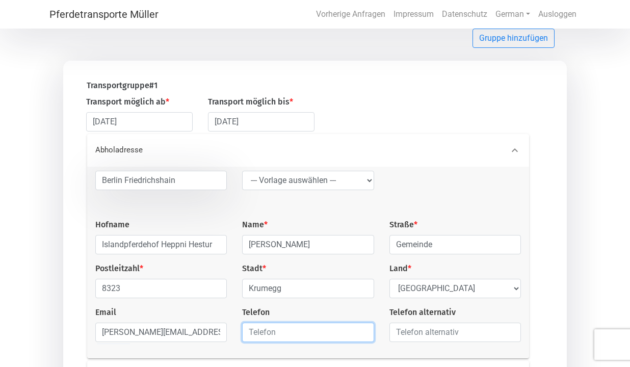
type input "01703867298"
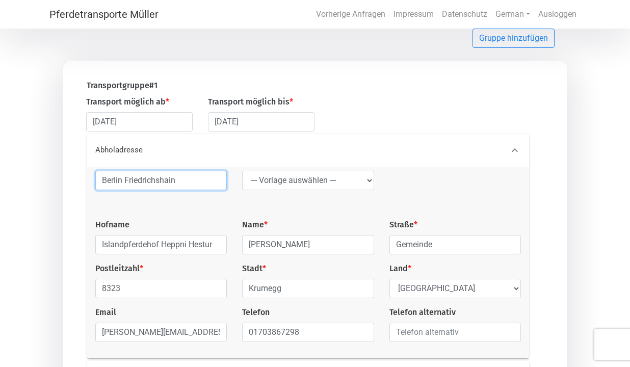
click at [205, 186] on input "Berlin Friedrichshain" at bounding box center [160, 180] width 131 height 19
click at [123, 197] on div "Berlin Friedrichshain" at bounding box center [161, 185] width 147 height 28
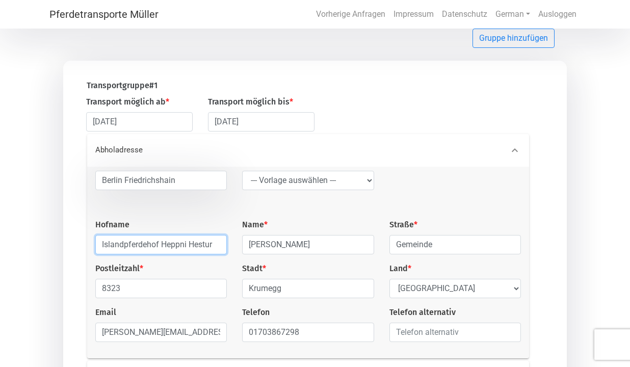
drag, startPoint x: 100, startPoint y: 248, endPoint x: 255, endPoint y: 262, distance: 155.6
click at [255, 262] on div "[GEOGRAPHIC_DATA] --- Vorlage auswählen --- LGG Hofname Islandpferdehof [GEOGRA…" at bounding box center [308, 260] width 441 height 179
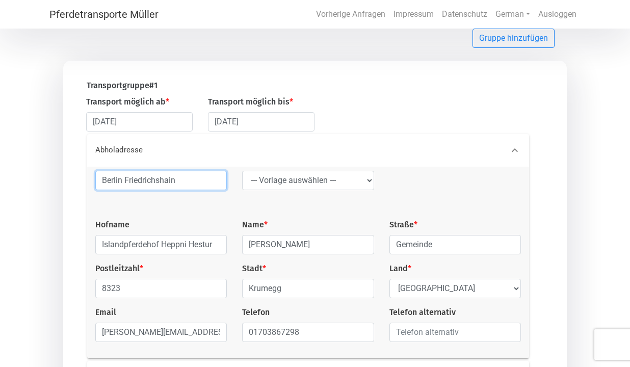
click at [191, 183] on input "Berlin Friedrichshain" at bounding box center [160, 180] width 131 height 19
drag, startPoint x: 188, startPoint y: 182, endPoint x: 78, endPoint y: 182, distance: 110.1
click at [78, 182] on div "Abholadresse [GEOGRAPHIC_DATA] --- Vorlage auswählen --- LGG Hofname Islandpfer…" at bounding box center [310, 246] width 475 height 224
paste input "Islandpferdehof Heppni Hestur"
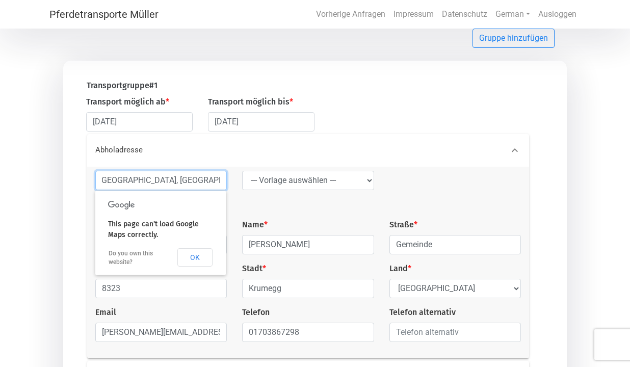
scroll to position [0, 120]
type input "Islandpferdehof Heppni Hestur, [GEOGRAPHIC_DATA], [GEOGRAPHIC_DATA], [GEOGRAPHI…"
click at [451, 177] on div at bounding box center [455, 195] width 147 height 48
click at [555, 202] on div "Transportgruppe # 1 Transport möglich ab * [DATE] Transport möglich bis * [DATE…" at bounding box center [315, 261] width 504 height 400
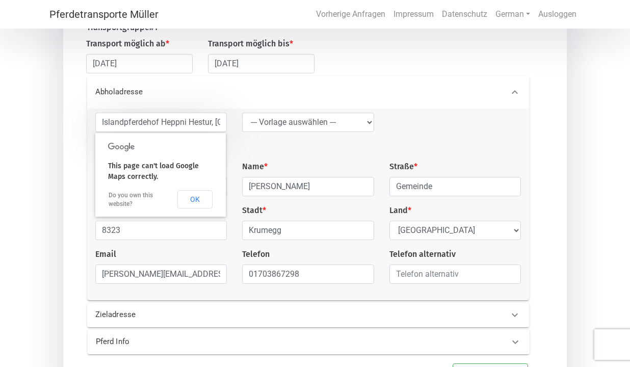
scroll to position [127, 0]
click at [254, 280] on input "01703867298" at bounding box center [307, 272] width 131 height 19
click at [255, 275] on input "01703867298" at bounding box center [307, 272] width 131 height 19
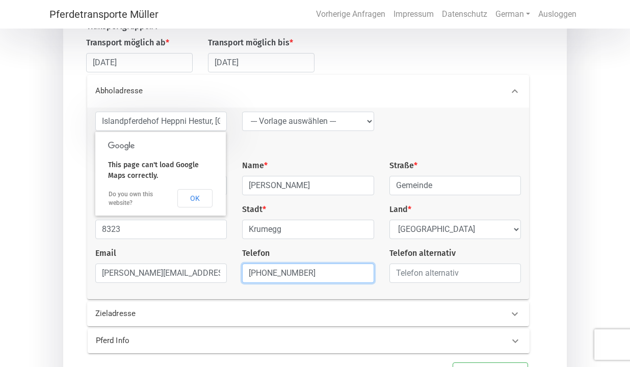
type input "[PHONE_NUMBER]"
click at [546, 261] on div "Abholadresse Islandpferdehof [GEOGRAPHIC_DATA] [GEOGRAPHIC_DATA], [GEOGRAPHIC_D…" at bounding box center [310, 187] width 475 height 224
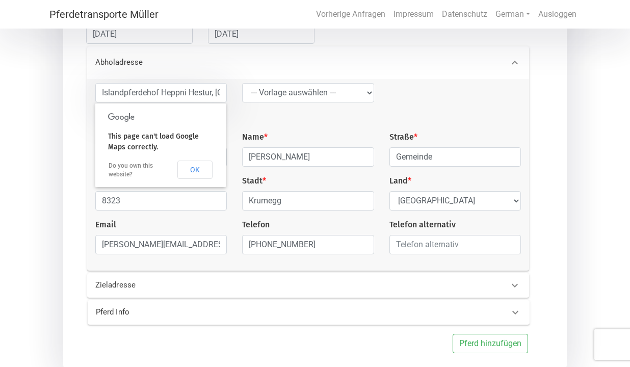
scroll to position [193, 0]
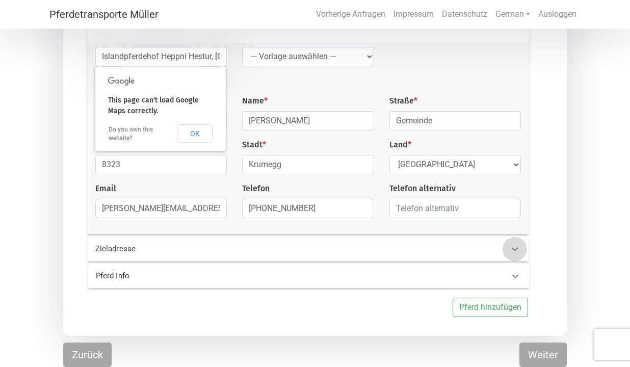
click at [509, 253] on icon at bounding box center [515, 249] width 12 height 12
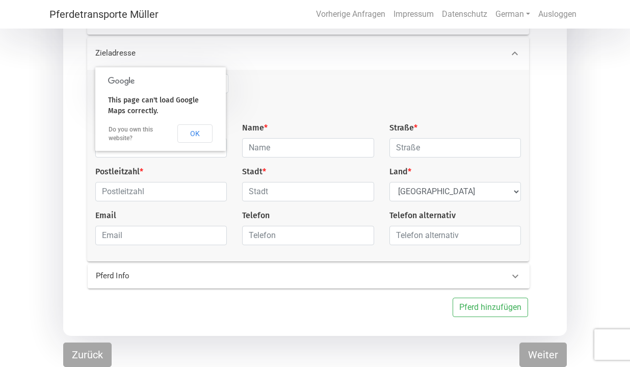
click at [353, 74] on div at bounding box center [419, 98] width 147 height 48
click at [198, 134] on button "OK" at bounding box center [194, 133] width 35 height 18
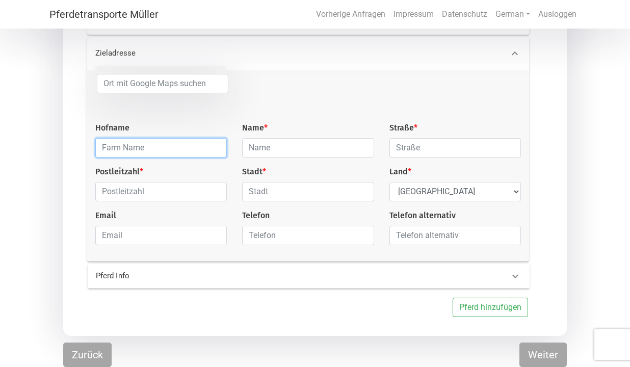
click at [155, 149] on input "text" at bounding box center [160, 147] width 131 height 19
type input "IZB"
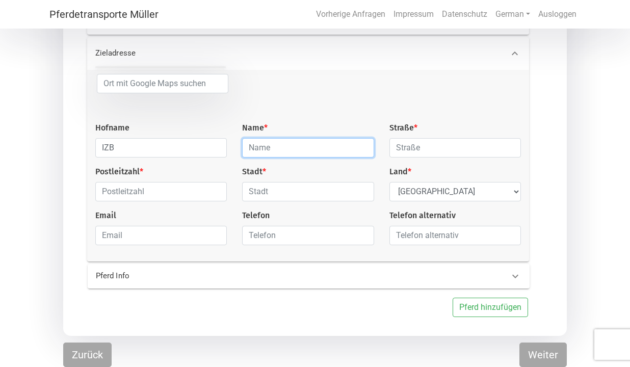
click at [288, 144] on input "text" at bounding box center [307, 147] width 131 height 19
type input "[PERSON_NAME]"
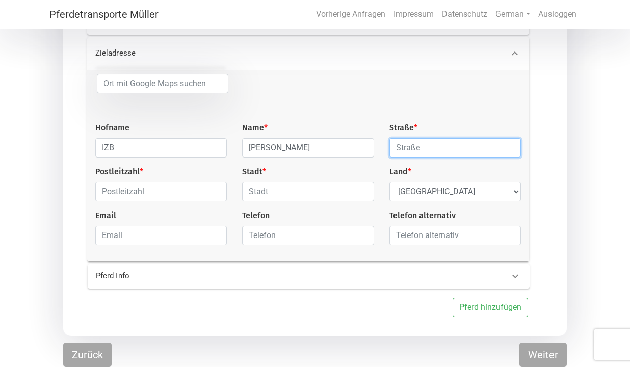
click at [405, 150] on input "text" at bounding box center [454, 147] width 131 height 19
type input "[STREET_ADDRESS]"
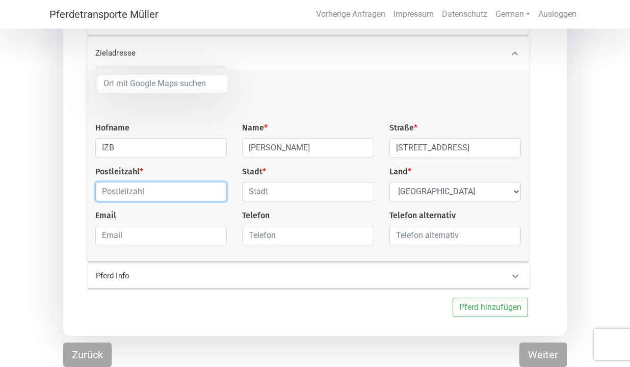
click at [203, 196] on input "text" at bounding box center [160, 191] width 131 height 19
type input "10318"
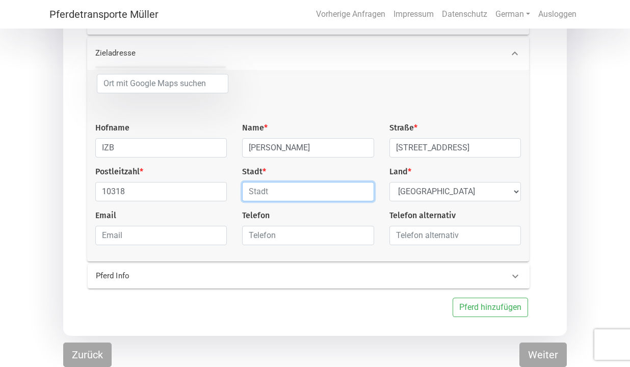
click at [310, 191] on input "text" at bounding box center [307, 191] width 131 height 19
type input "[GEOGRAPHIC_DATA]"
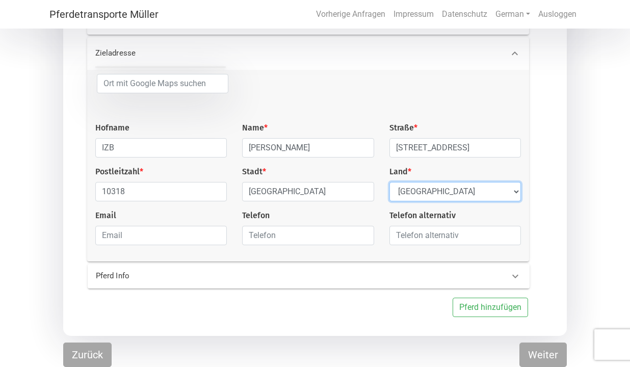
click at [412, 189] on select "Select Country [GEOGRAPHIC_DATA] [GEOGRAPHIC_DATA] [GEOGRAPHIC_DATA] [GEOGRAPHI…" at bounding box center [454, 191] width 131 height 19
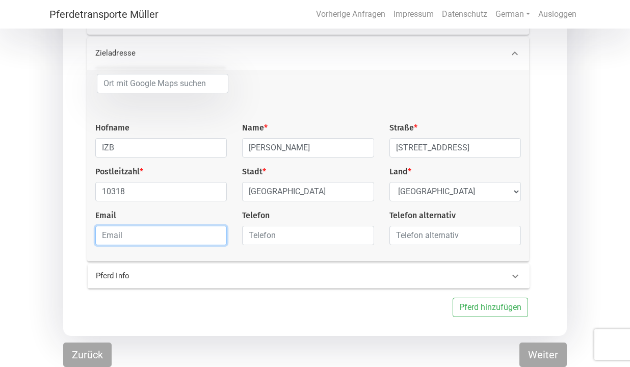
click at [160, 232] on input "email" at bounding box center [160, 235] width 131 height 19
type input "[PERSON_NAME][EMAIL_ADDRESS][DOMAIN_NAME]"
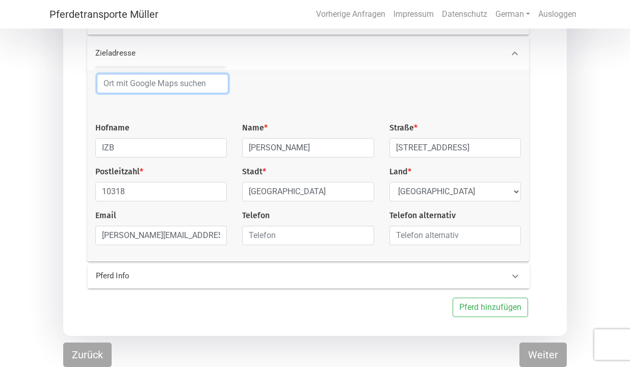
type input "Berlin Friedrichshain"
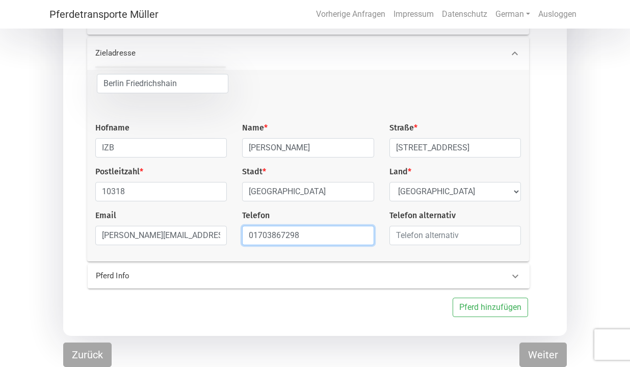
click at [257, 238] on input "01703867298" at bounding box center [307, 235] width 131 height 19
click at [255, 236] on input "01703867298" at bounding box center [307, 235] width 131 height 19
type input "[PHONE_NUMBER]"
click at [352, 288] on 0 "Pferd Info" at bounding box center [309, 276] width 442 height 24
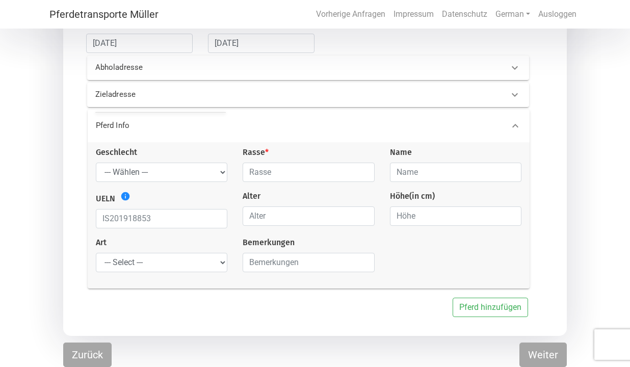
scroll to position [147, 0]
click at [219, 173] on select "--- Wählen --- Hengst Wallach Stute" at bounding box center [161, 172] width 131 height 19
select select "mare"
click at [253, 173] on input "text" at bounding box center [308, 172] width 131 height 19
type input "Islandpferd"
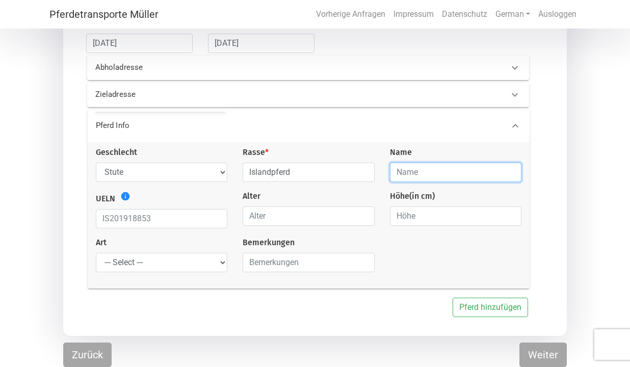
click at [421, 178] on input "text" at bounding box center [455, 172] width 131 height 19
type input "Thyda"
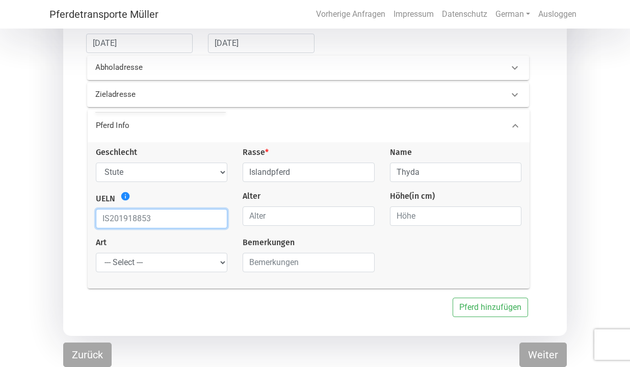
click at [164, 215] on input "text" at bounding box center [161, 218] width 131 height 19
type input "040010019204052"
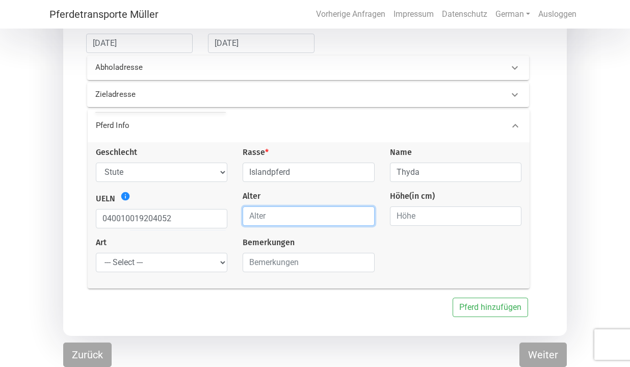
click at [265, 215] on input "number" at bounding box center [308, 215] width 131 height 19
click at [367, 213] on input "1" at bounding box center [308, 215] width 131 height 19
click at [367, 213] on input "2" at bounding box center [308, 215] width 131 height 19
click at [367, 213] on input "3" at bounding box center [308, 215] width 131 height 19
click at [367, 213] on input "4" at bounding box center [308, 215] width 131 height 19
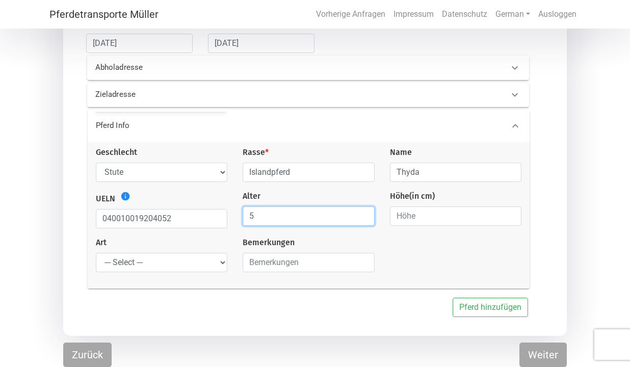
click at [367, 213] on input "5" at bounding box center [308, 215] width 131 height 19
type input "6"
click at [367, 213] on input "6" at bounding box center [308, 215] width 131 height 19
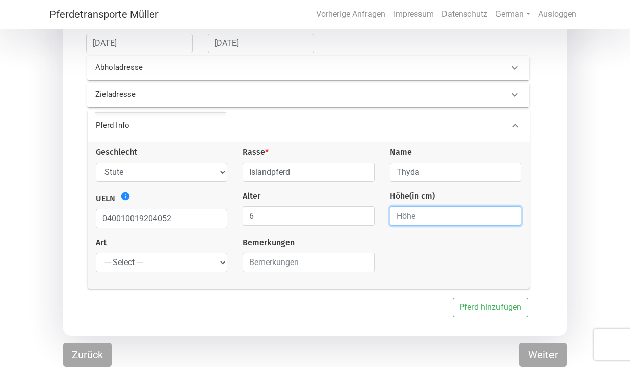
click at [423, 221] on input "number" at bounding box center [455, 215] width 131 height 19
type input "138"
click at [397, 268] on div "Geschlecht --- Wählen --- Hengst Wallach Stute Rasse * Islandpferd Name Thyda U…" at bounding box center [308, 213] width 441 height 134
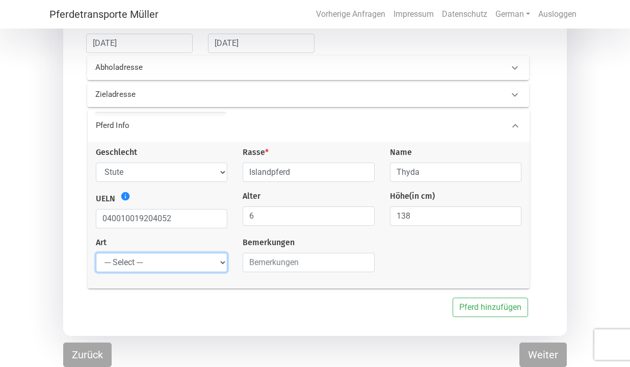
click at [174, 258] on select "--- Select --- Problempferd Reitpferd Rohes Pferd Fohlen" at bounding box center [161, 262] width 131 height 19
select select "saddle_horse"
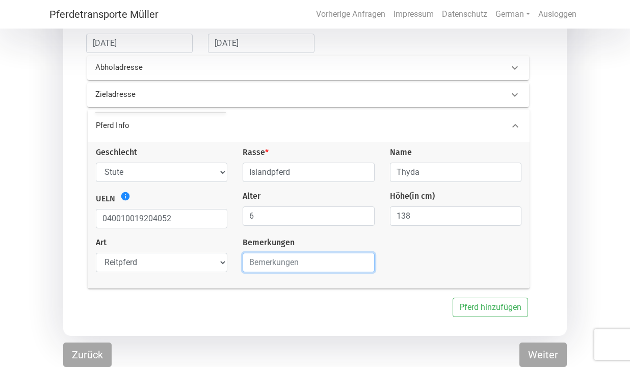
click at [258, 268] on input "text" at bounding box center [308, 262] width 131 height 19
paste input "Islandpferdehof Heppni Hestur"
type input "I"
click at [281, 258] on input "Hallo, habe 2017 mit euch meinen Wallach von AT nach [GEOGRAPHIC_DATA] transpor…" at bounding box center [308, 262] width 131 height 19
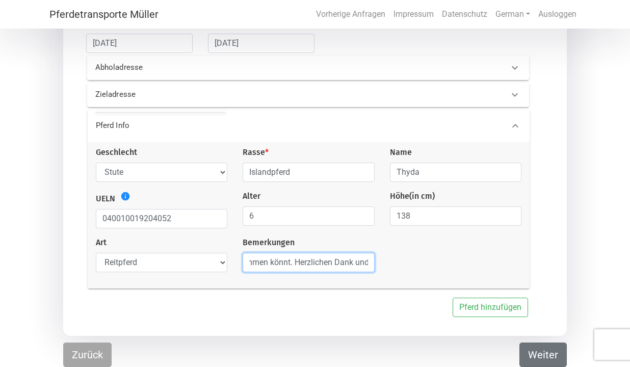
type input "Hallo, habe 2017 mit euch meinen Wallach von AT nach [GEOGRAPHIC_DATA] transpor…"
click at [543, 348] on button "Weiter" at bounding box center [542, 354] width 47 height 24
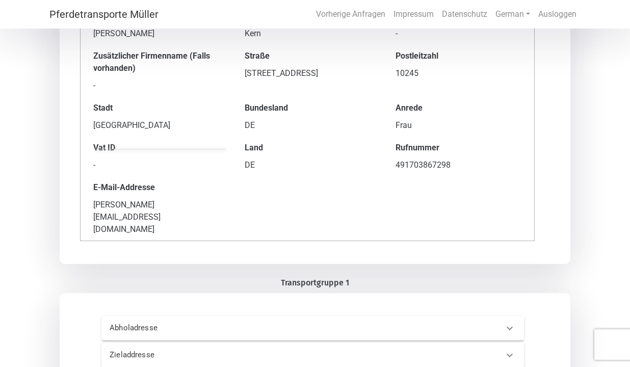
scroll to position [167, 0]
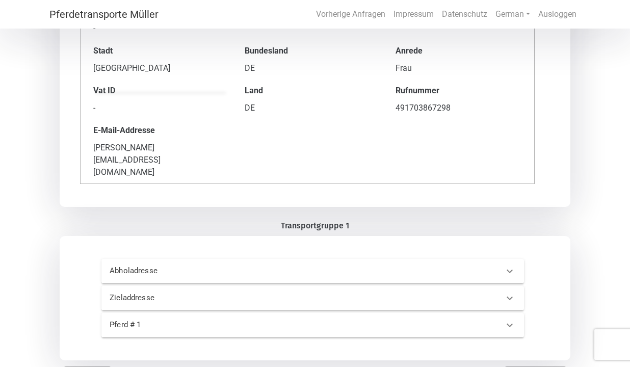
click at [501, 259] on div at bounding box center [509, 271] width 24 height 24
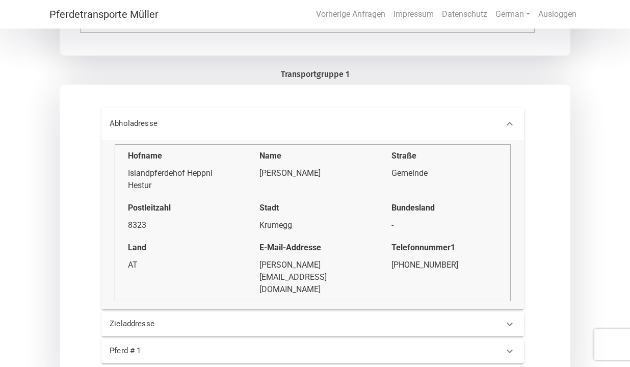
scroll to position [320, 0]
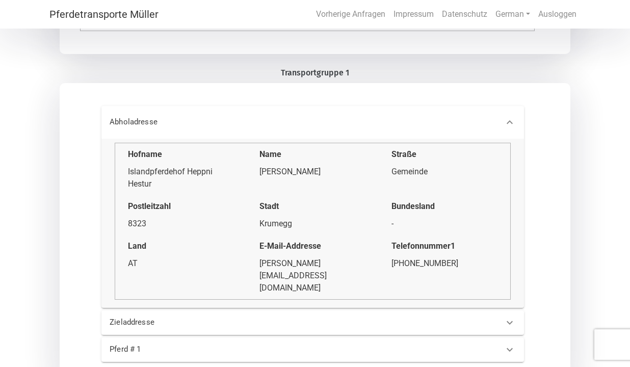
click at [506, 316] on icon at bounding box center [510, 322] width 12 height 12
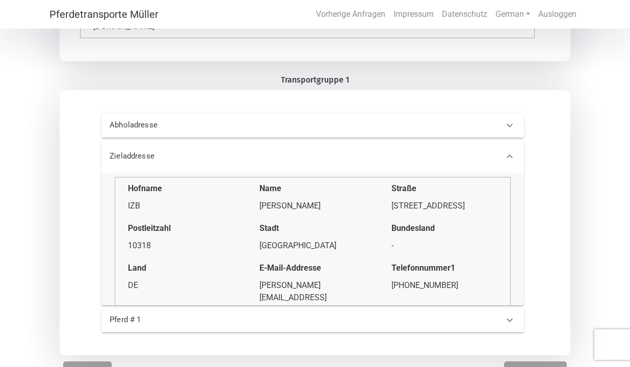
scroll to position [307, 0]
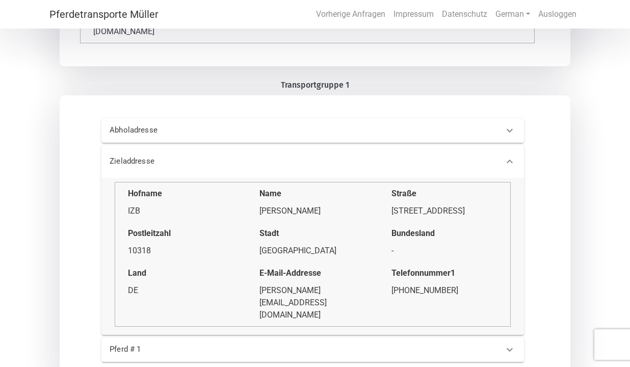
click at [507, 343] on icon at bounding box center [510, 349] width 12 height 12
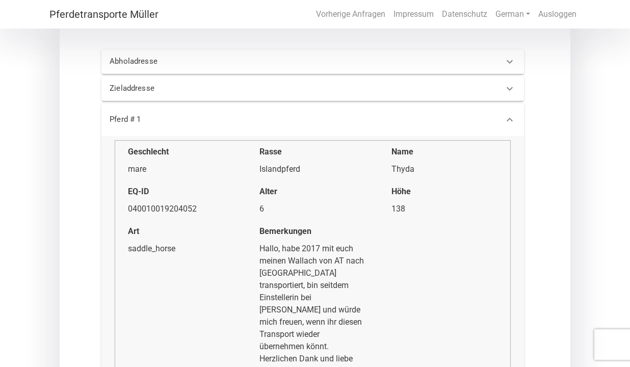
scroll to position [405, 0]
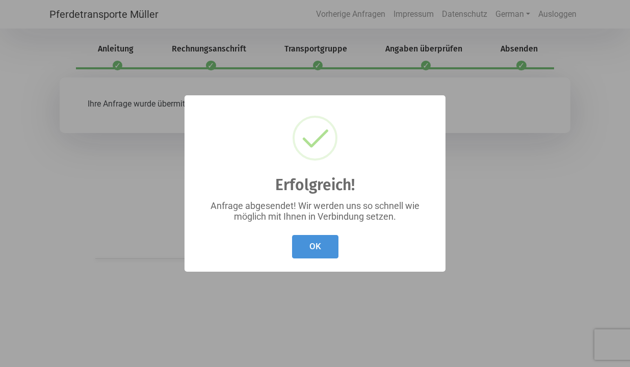
scroll to position [0, 0]
click at [311, 239] on button "OK" at bounding box center [315, 247] width 46 height 24
